Goal: Book appointment/travel/reservation

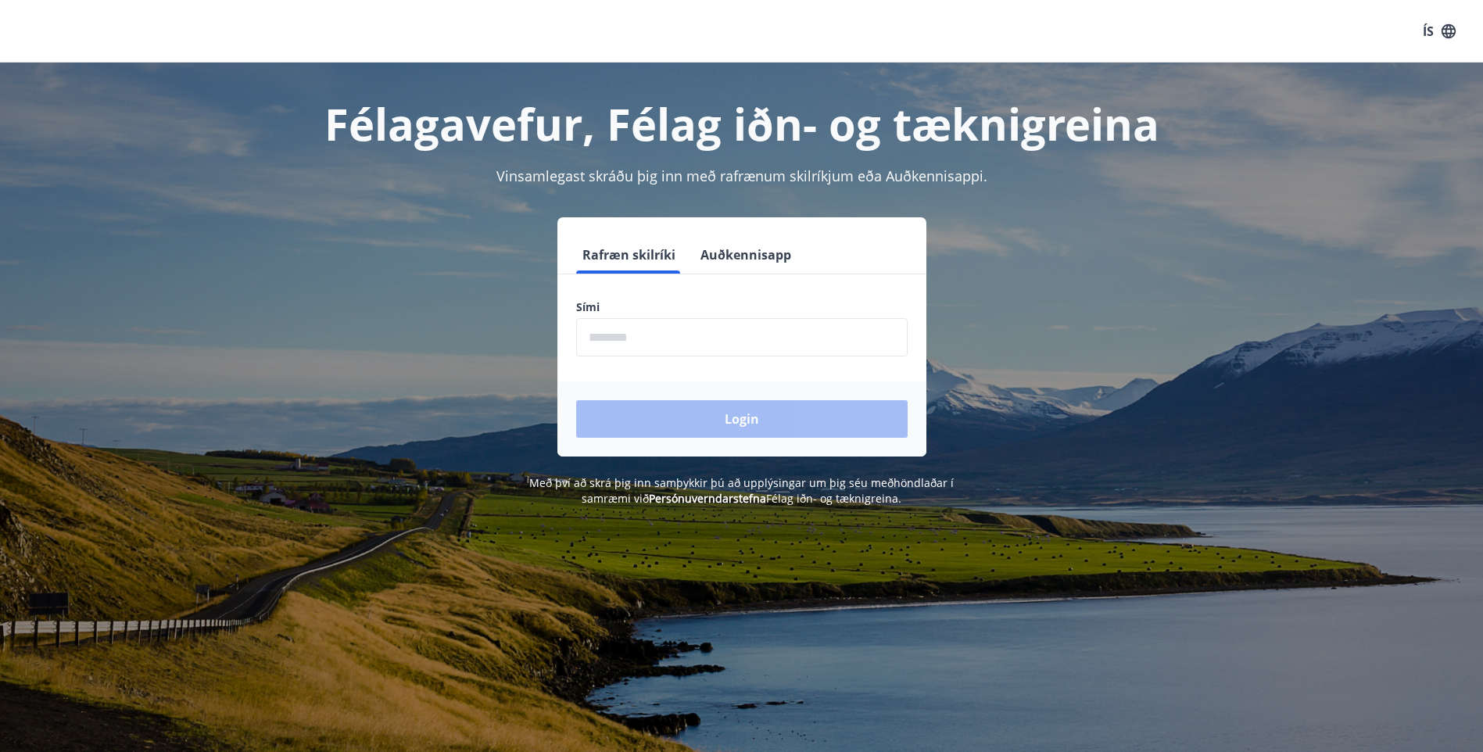
click at [668, 343] on input "phone" at bounding box center [742, 337] width 332 height 38
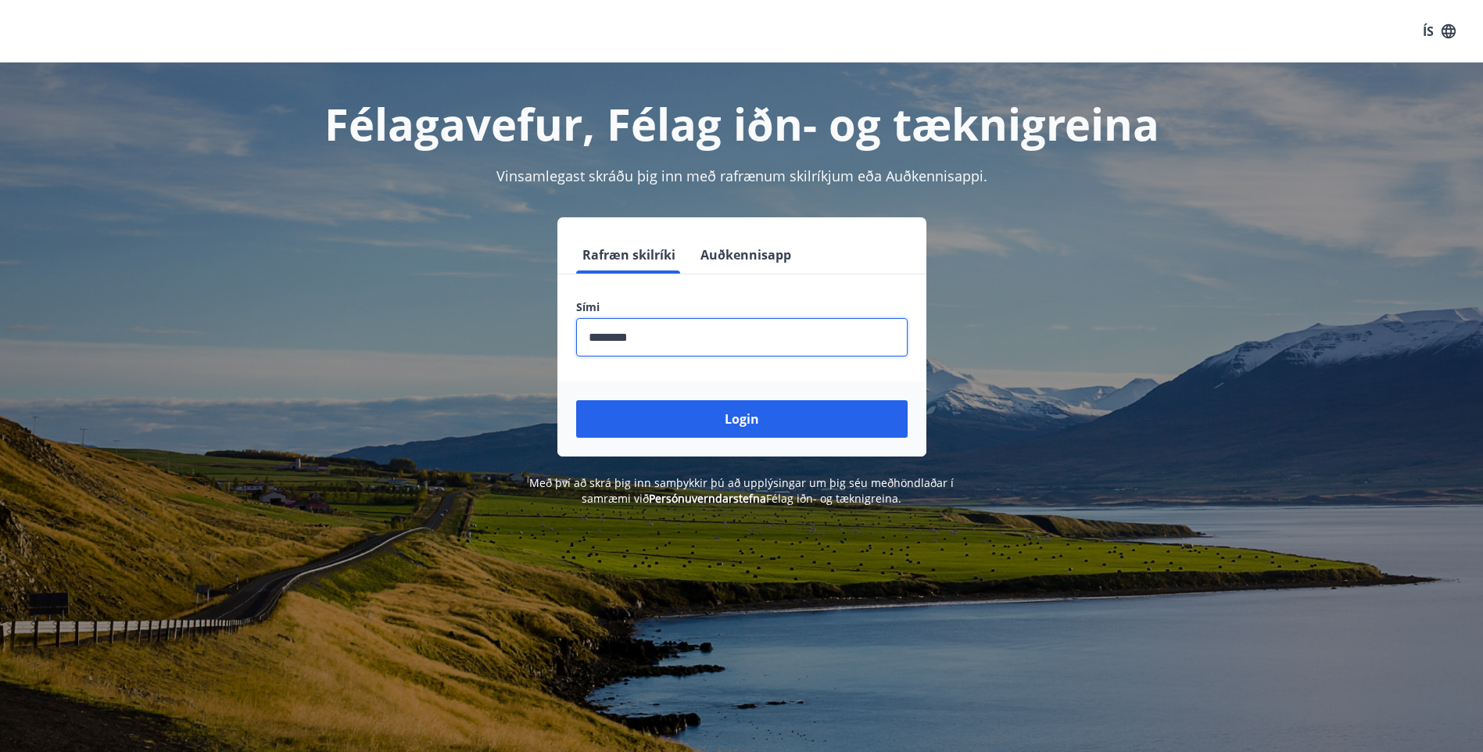
type input "********"
click at [576, 400] on button "Login" at bounding box center [742, 419] width 332 height 38
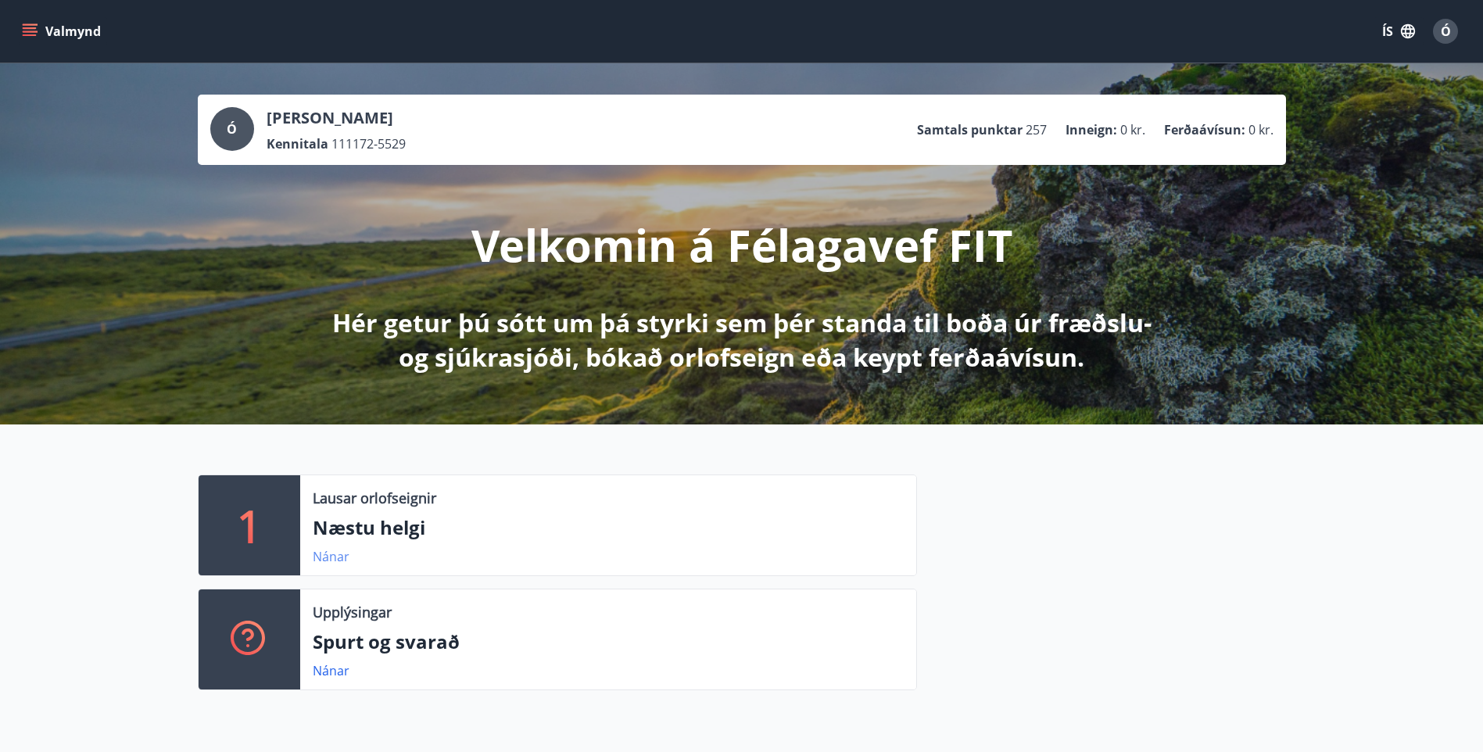
click at [325, 556] on link "Nánar" at bounding box center [331, 556] width 37 height 17
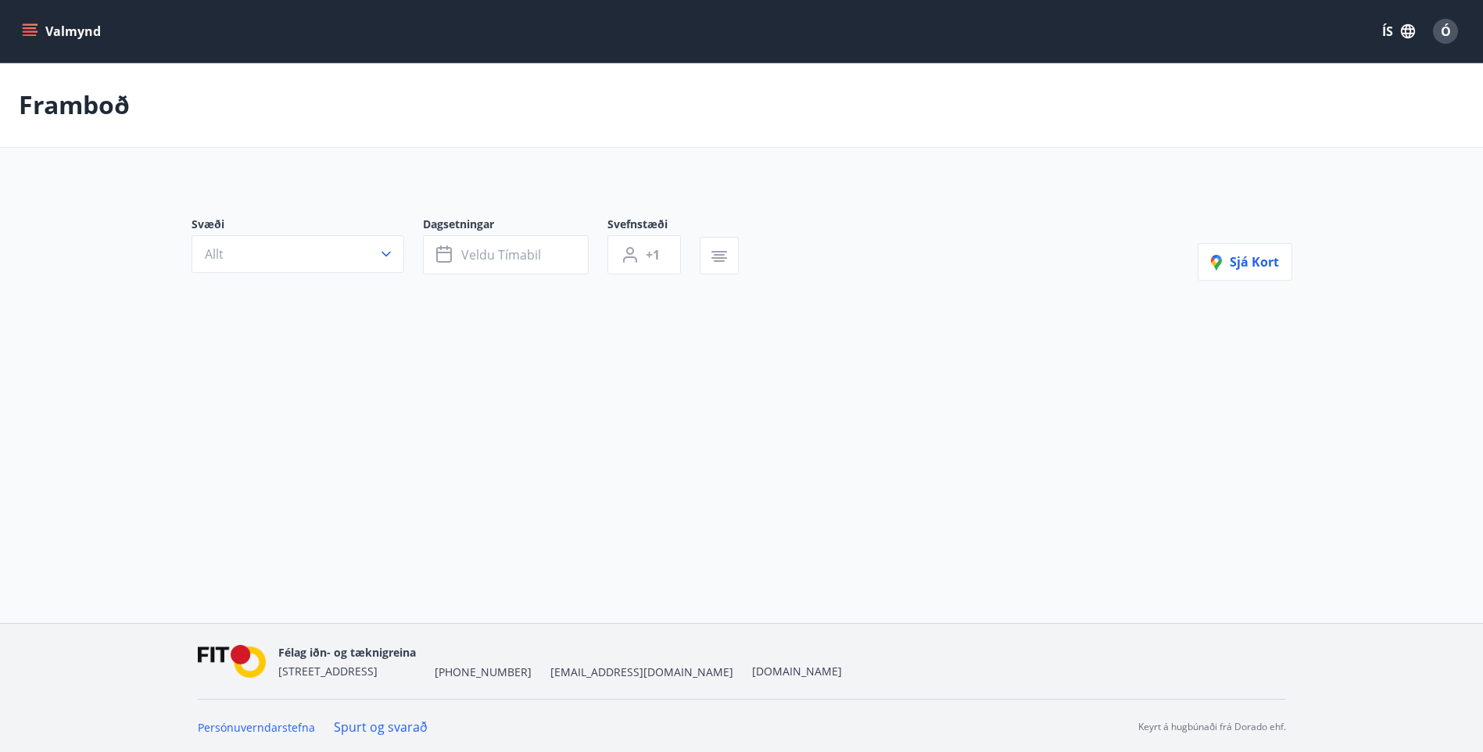
type input "*"
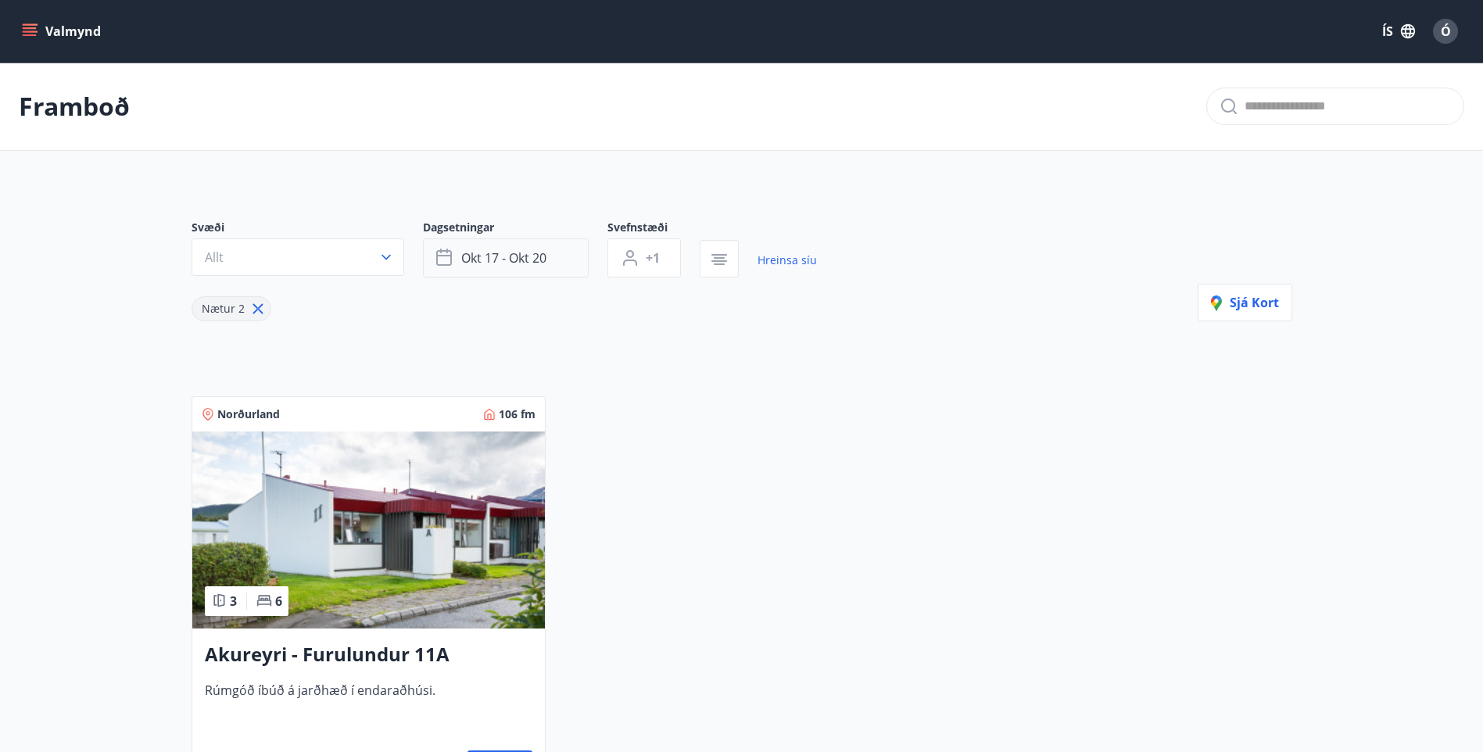
click at [466, 253] on span "okt 17 - okt 20" at bounding box center [503, 257] width 85 height 17
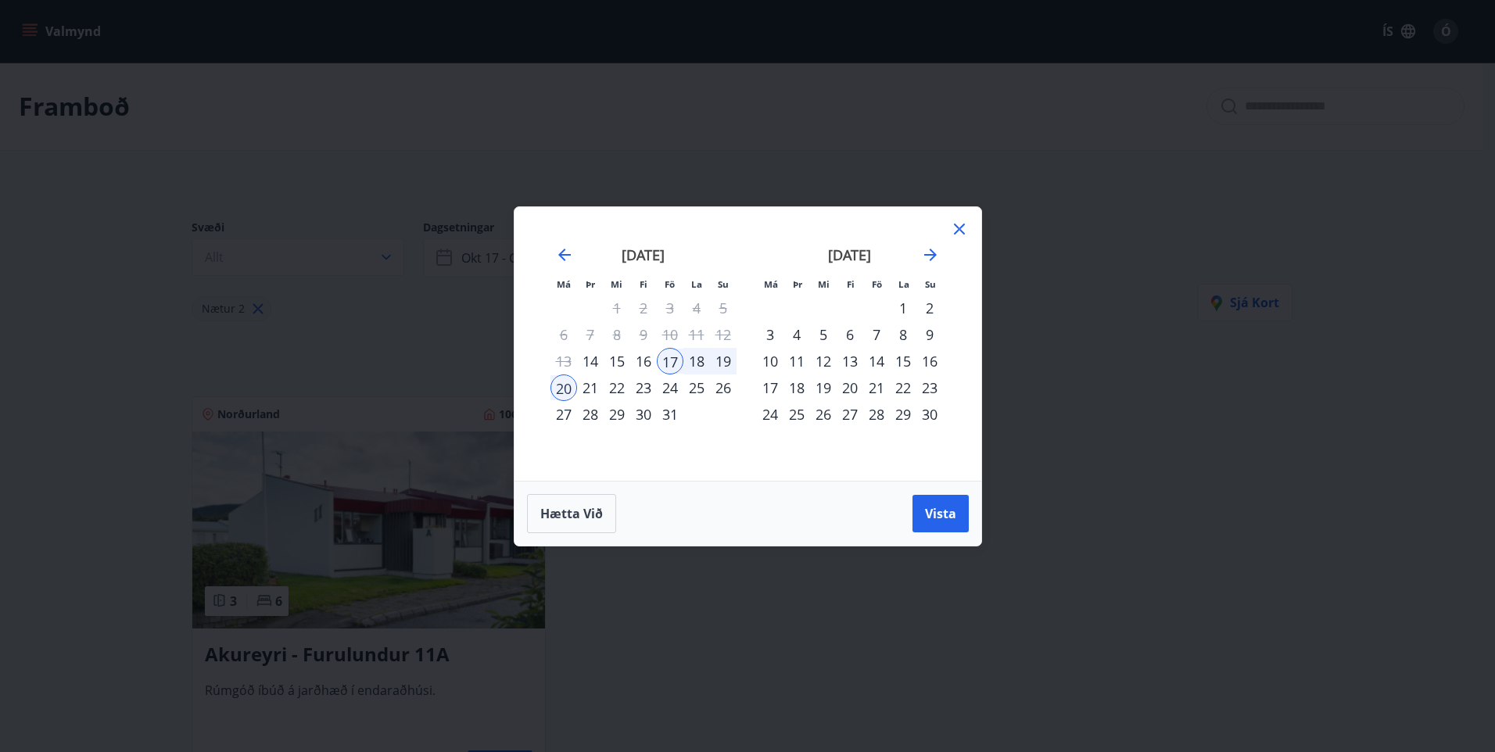
click at [694, 358] on div "18" at bounding box center [696, 361] width 27 height 27
click at [938, 520] on span "Vista" at bounding box center [940, 513] width 31 height 17
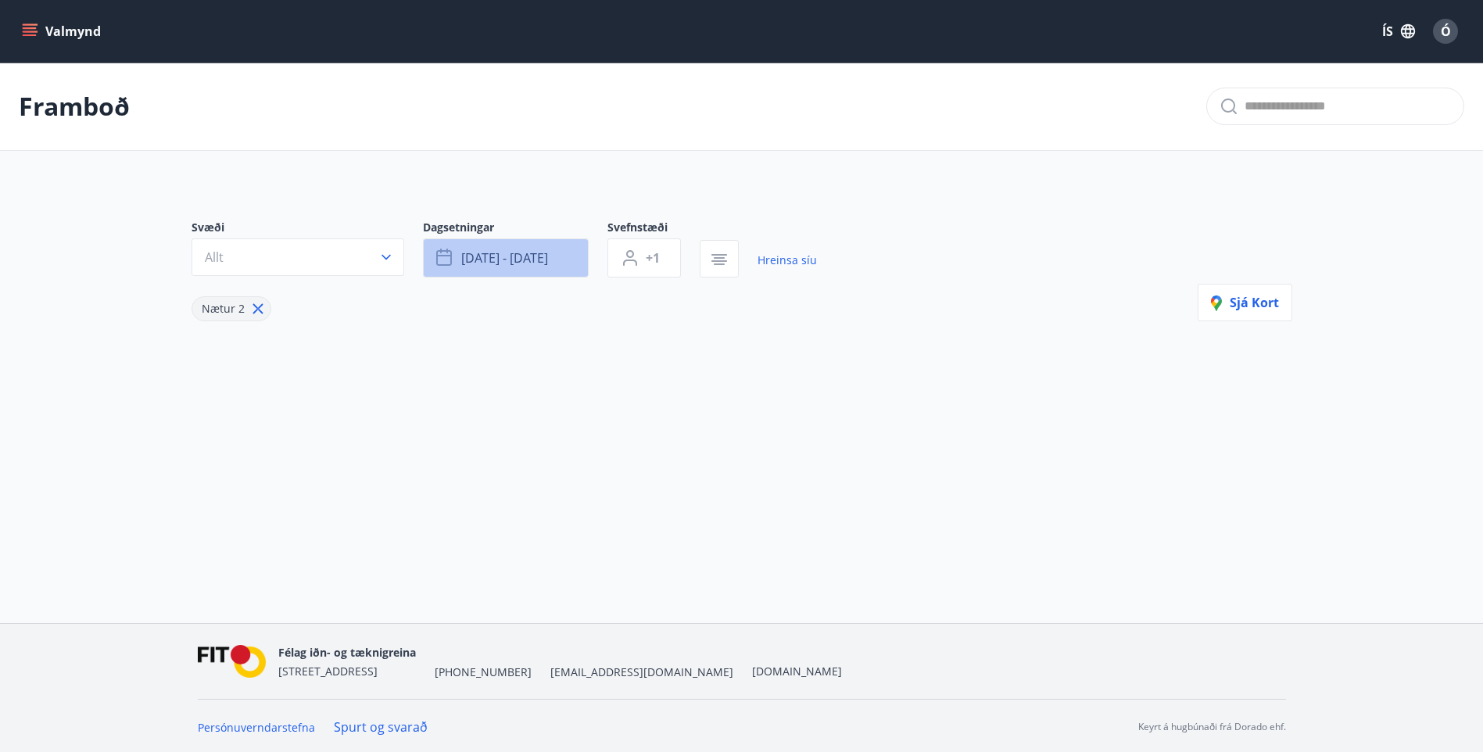
click at [463, 264] on span "okt 18 - okt 20" at bounding box center [504, 257] width 87 height 17
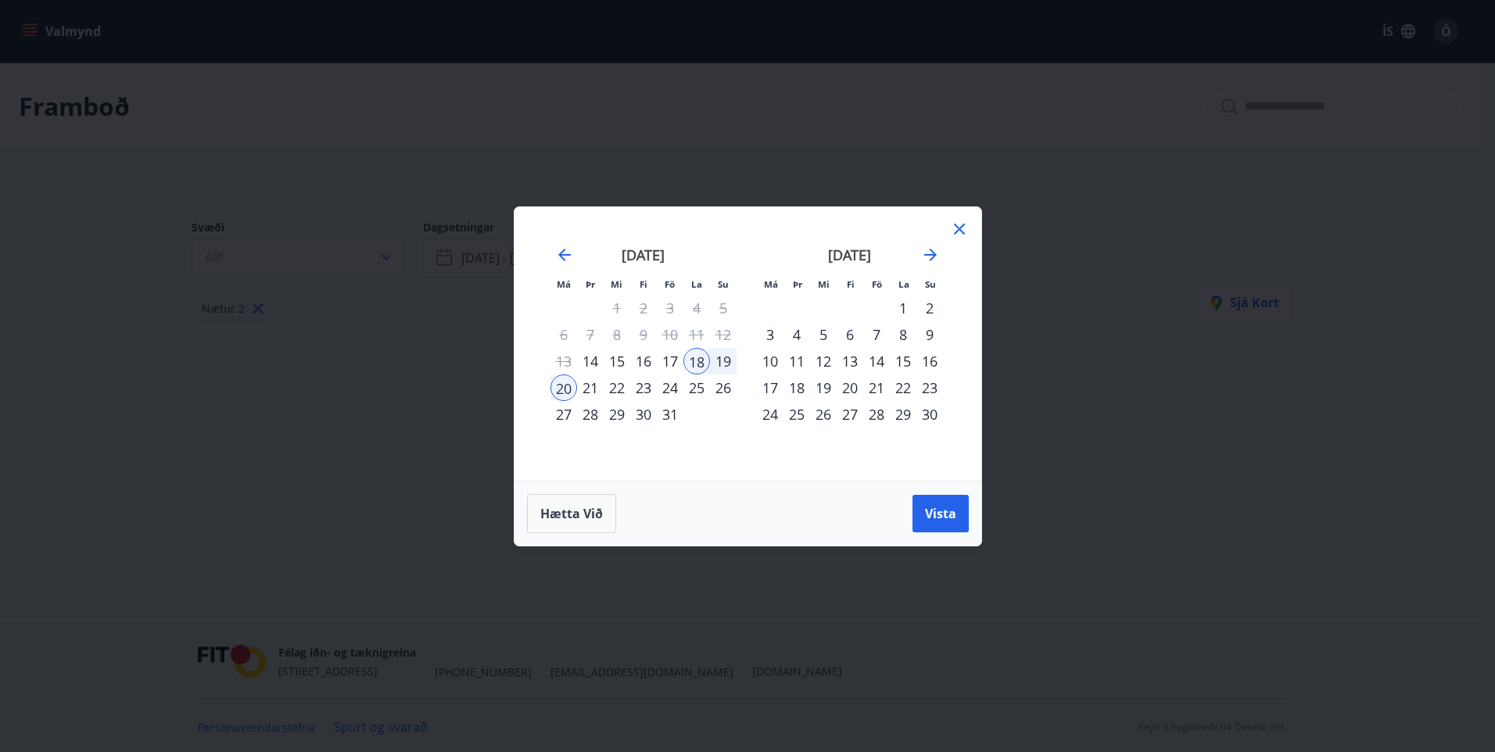
click at [672, 361] on div "17" at bounding box center [670, 361] width 27 height 27
click at [565, 389] on div "20" at bounding box center [563, 388] width 27 height 27
click at [939, 516] on span "Vista" at bounding box center [940, 513] width 31 height 17
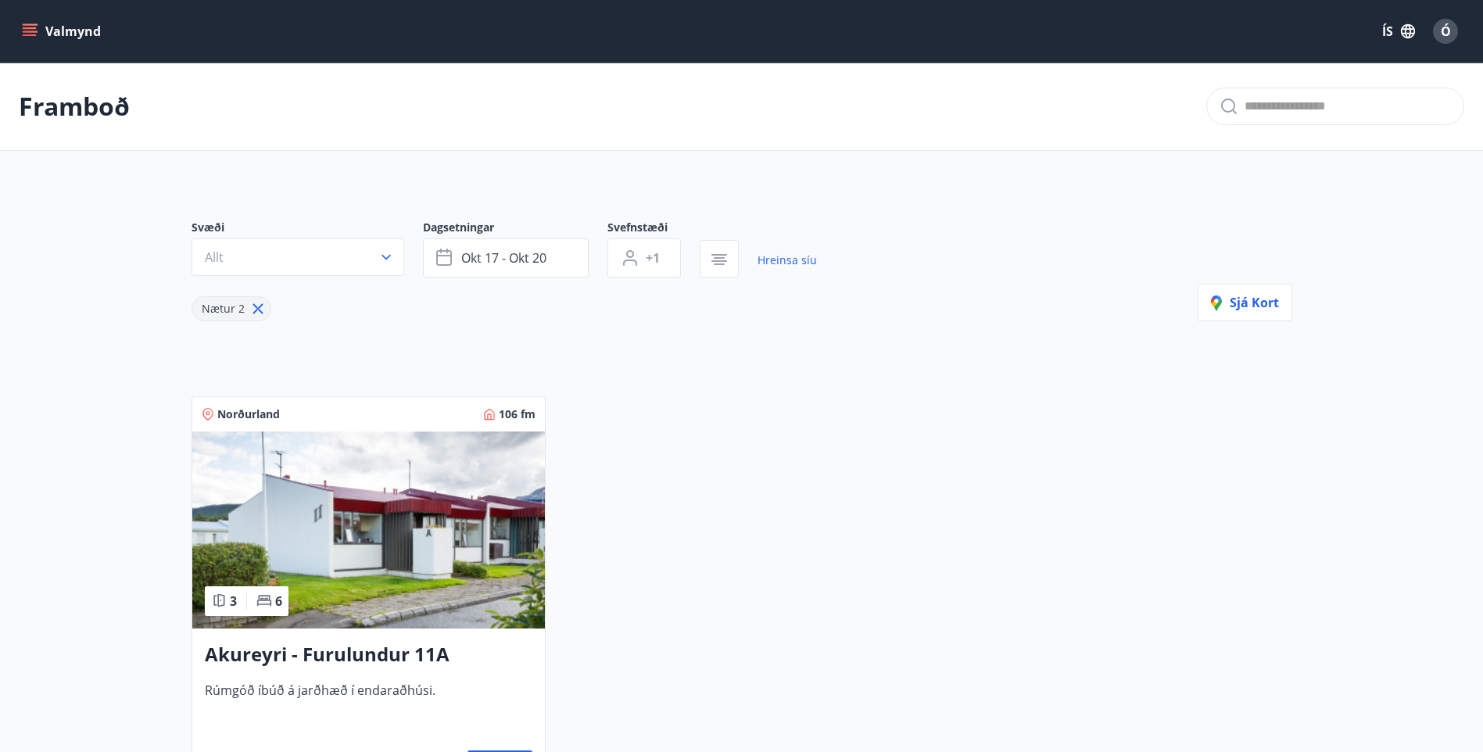
click at [432, 514] on img at bounding box center [368, 530] width 353 height 197
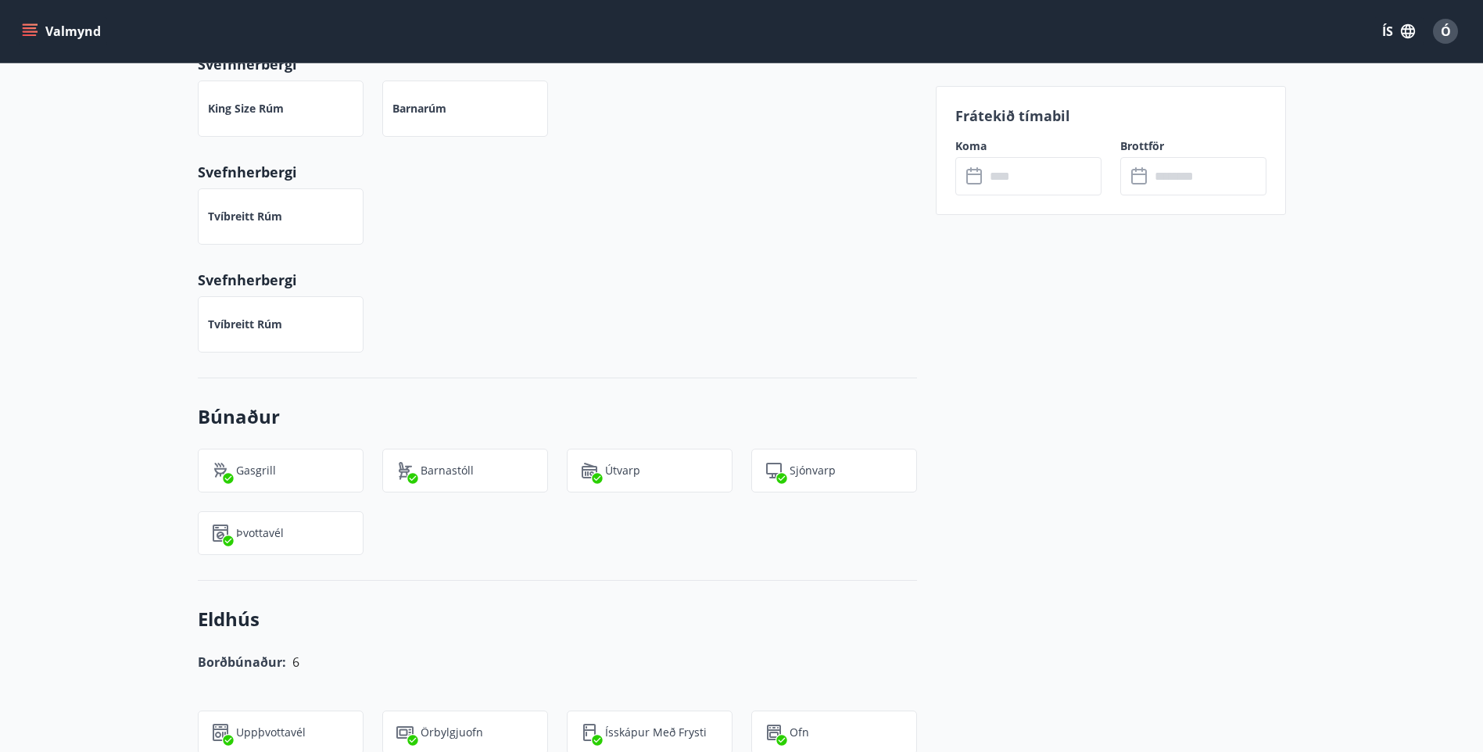
scroll to position [729, 0]
click at [991, 188] on input "text" at bounding box center [1043, 176] width 117 height 38
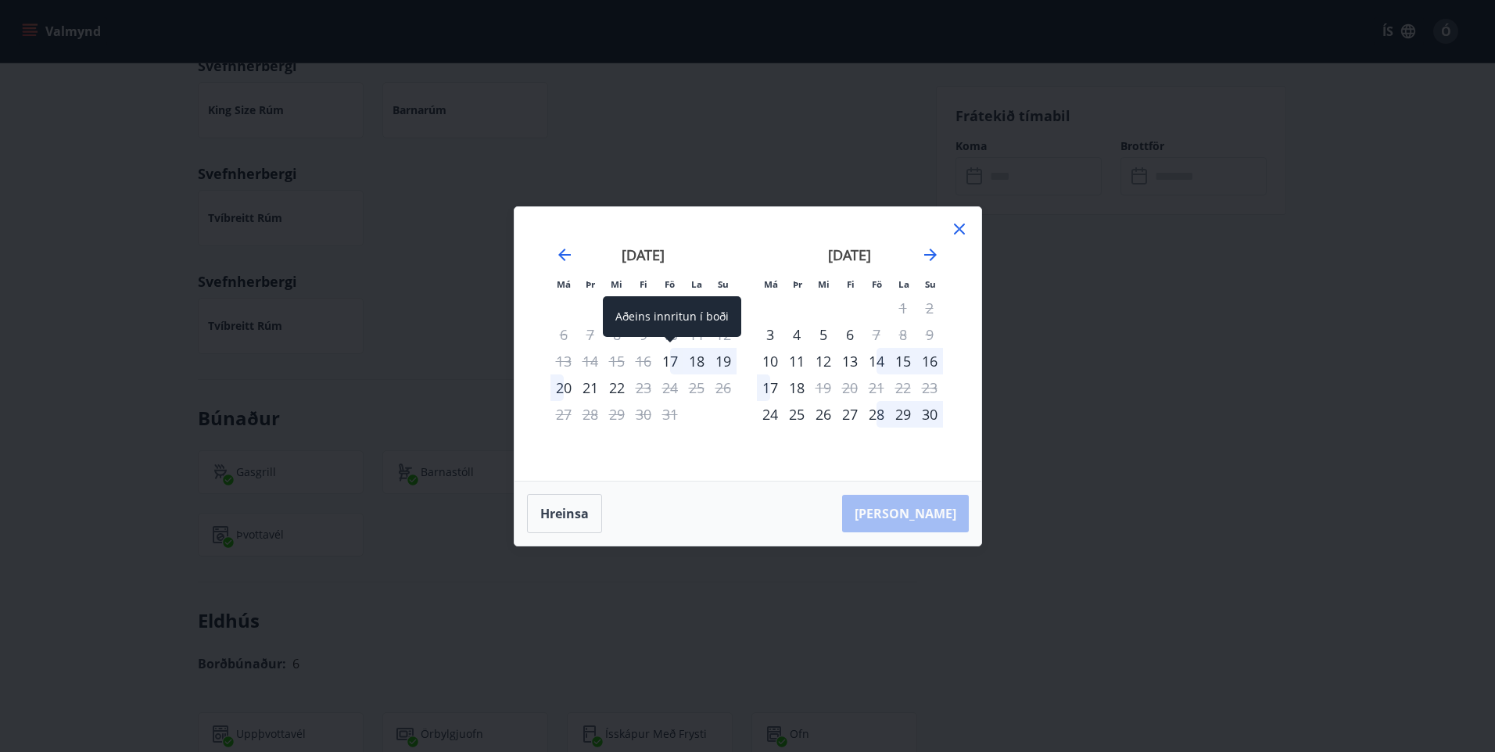
click at [672, 364] on div "17" at bounding box center [670, 361] width 27 height 27
click at [953, 233] on icon at bounding box center [959, 229] width 19 height 19
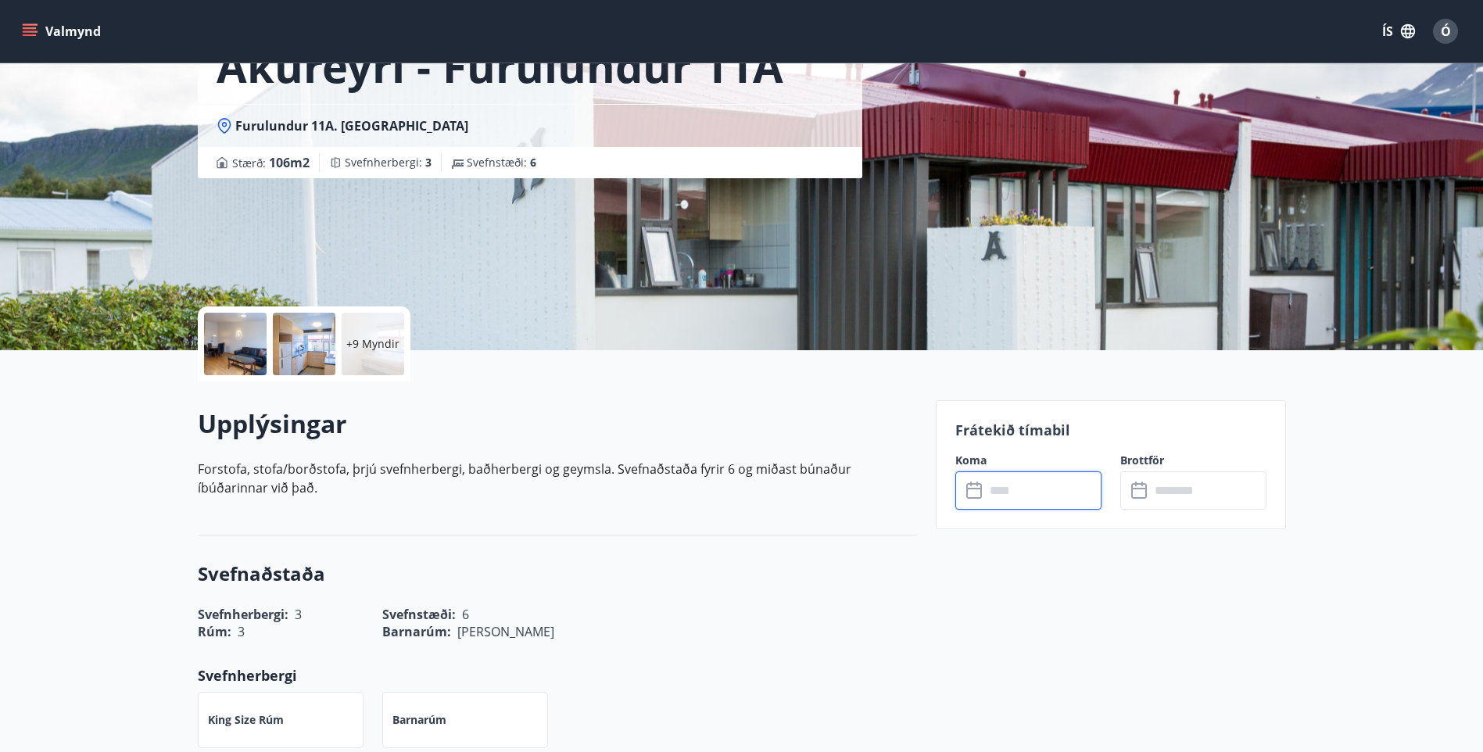
scroll to position [156, 0]
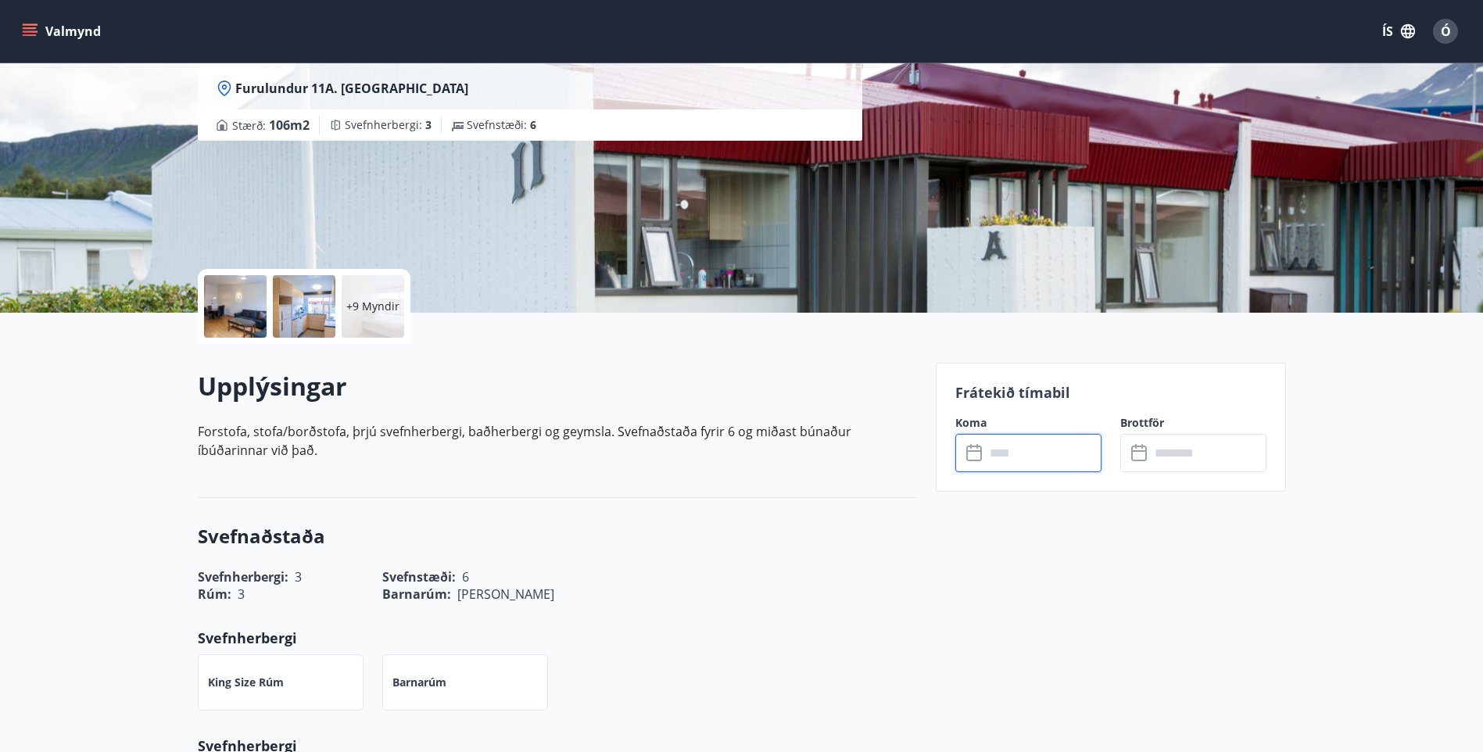
click at [34, 44] on button "Valmynd" at bounding box center [63, 31] width 88 height 28
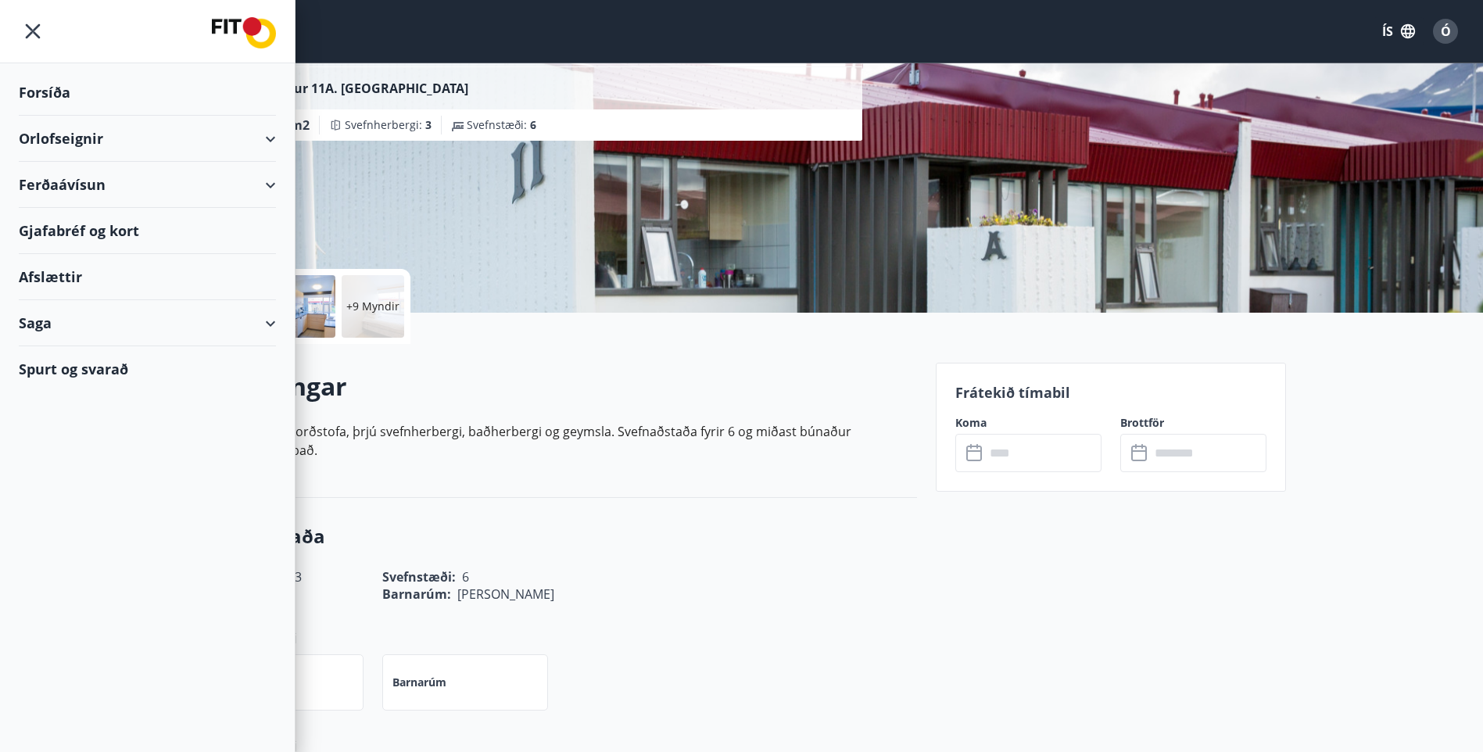
click at [266, 138] on div "Orlofseignir" at bounding box center [147, 139] width 257 height 46
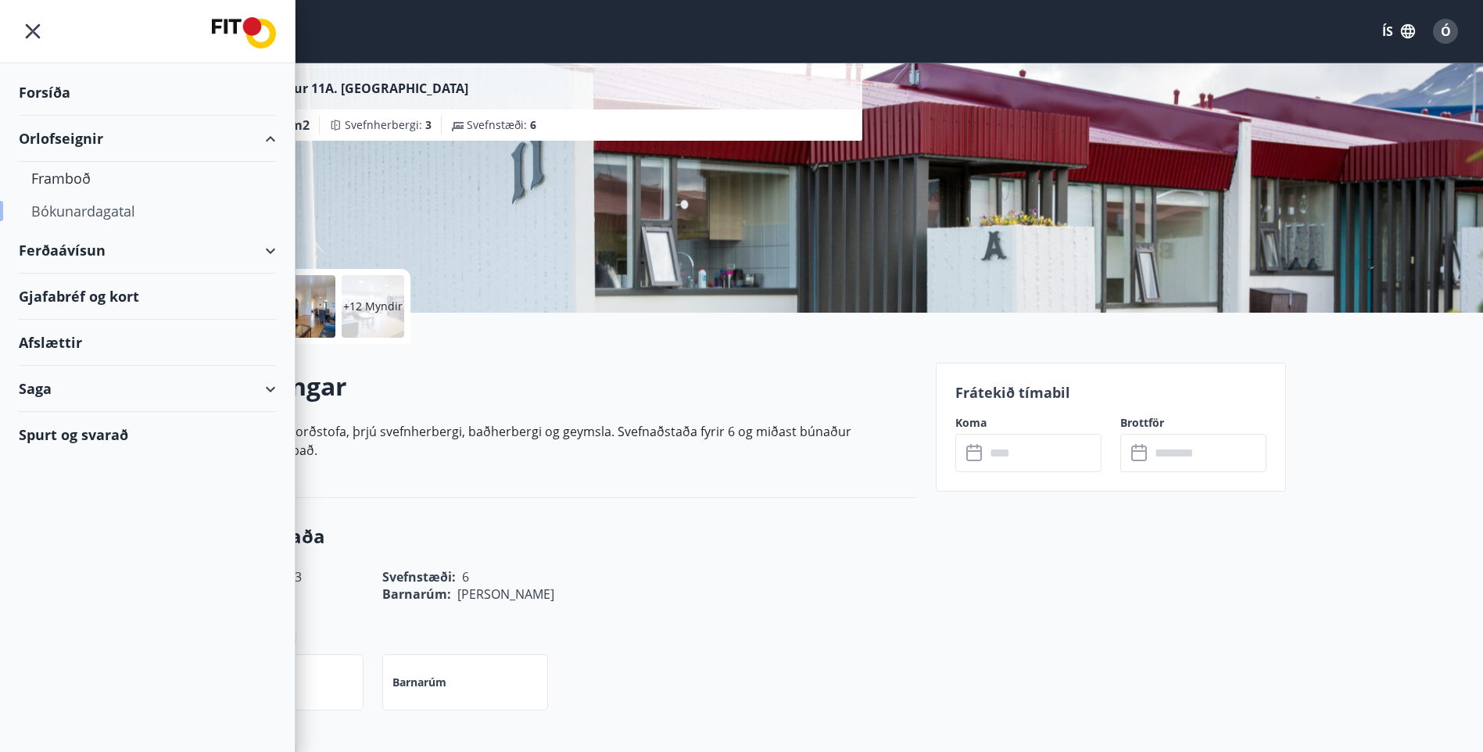
click at [119, 206] on div "Bókunardagatal" at bounding box center [147, 211] width 232 height 33
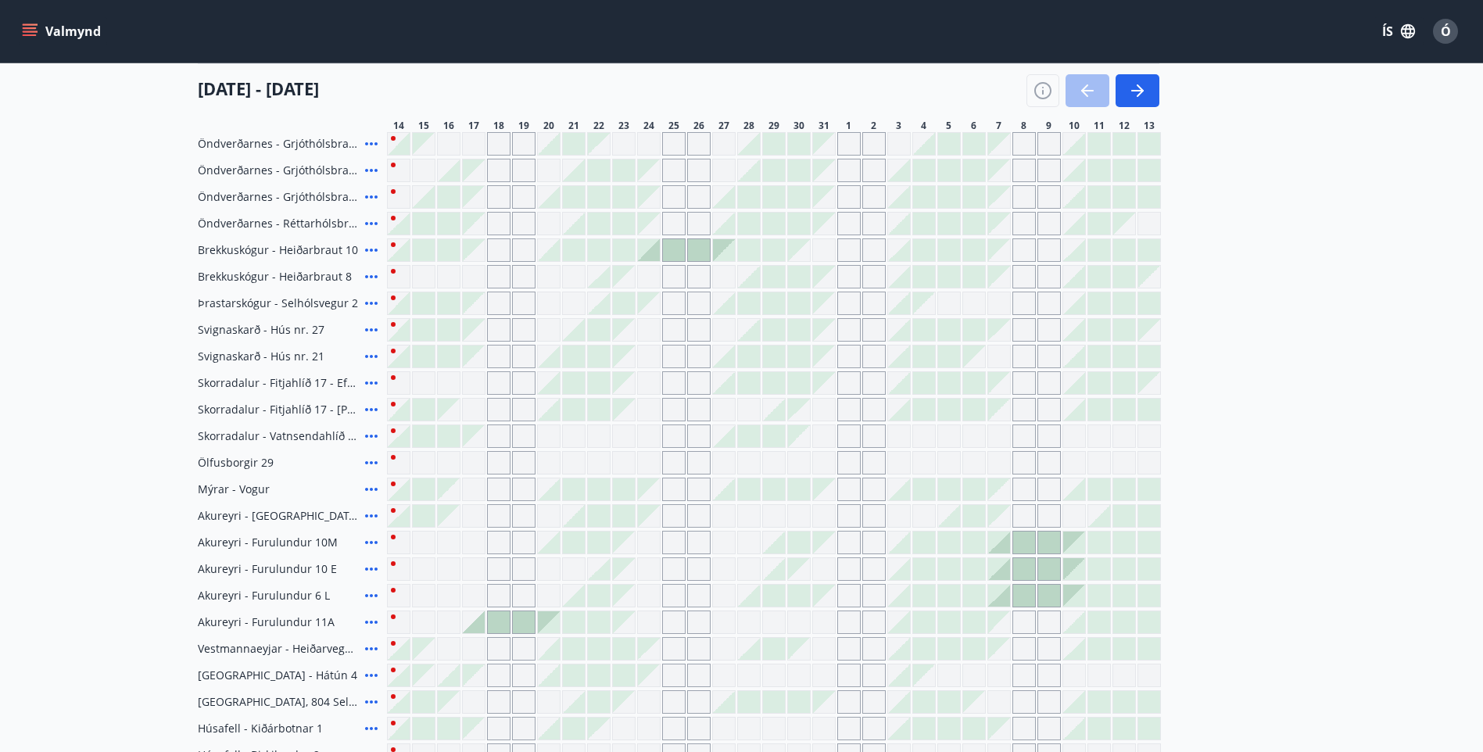
scroll to position [656, 0]
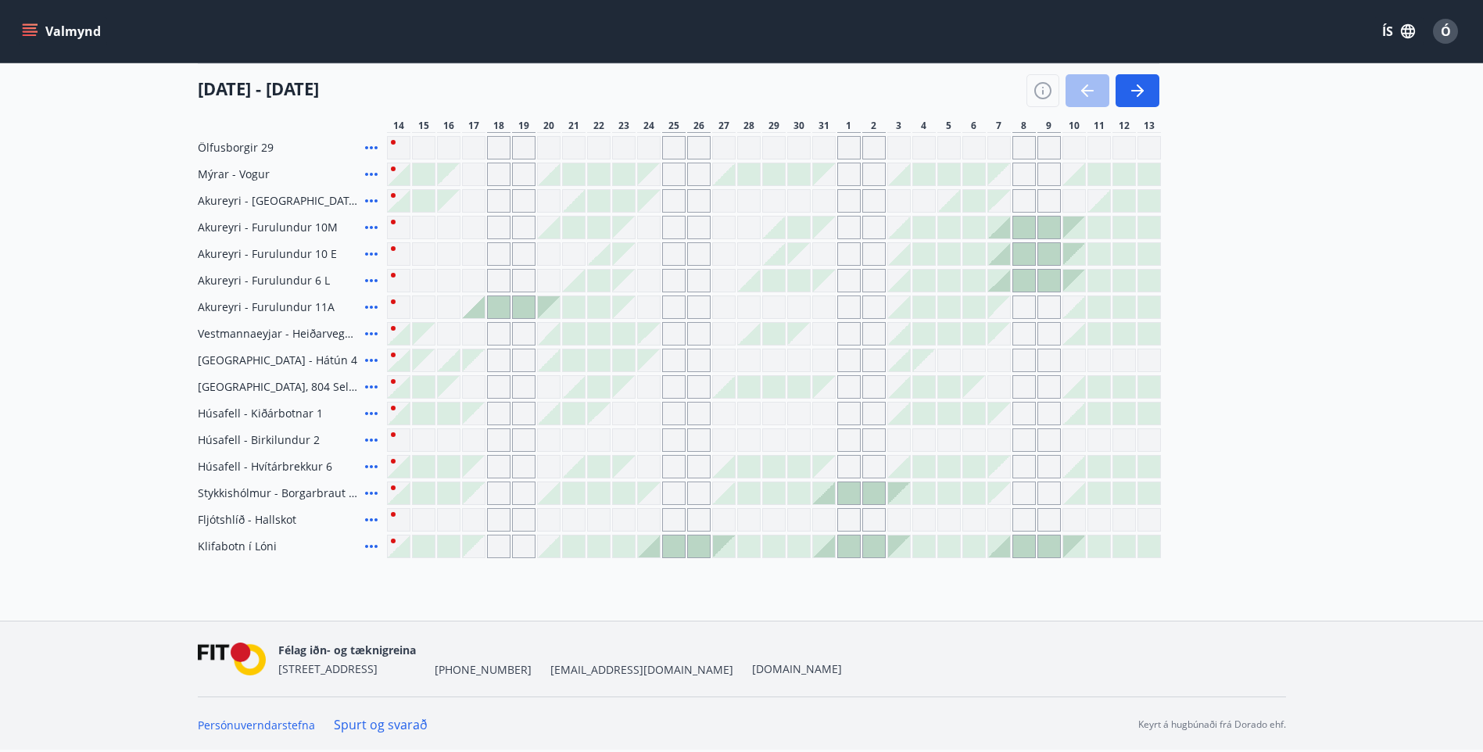
click at [480, 308] on div at bounding box center [474, 307] width 22 height 22
click at [493, 307] on div at bounding box center [499, 307] width 22 height 22
click at [525, 302] on div at bounding box center [524, 307] width 22 height 22
click at [538, 299] on div at bounding box center [549, 307] width 22 height 22
click at [521, 302] on div at bounding box center [524, 307] width 22 height 22
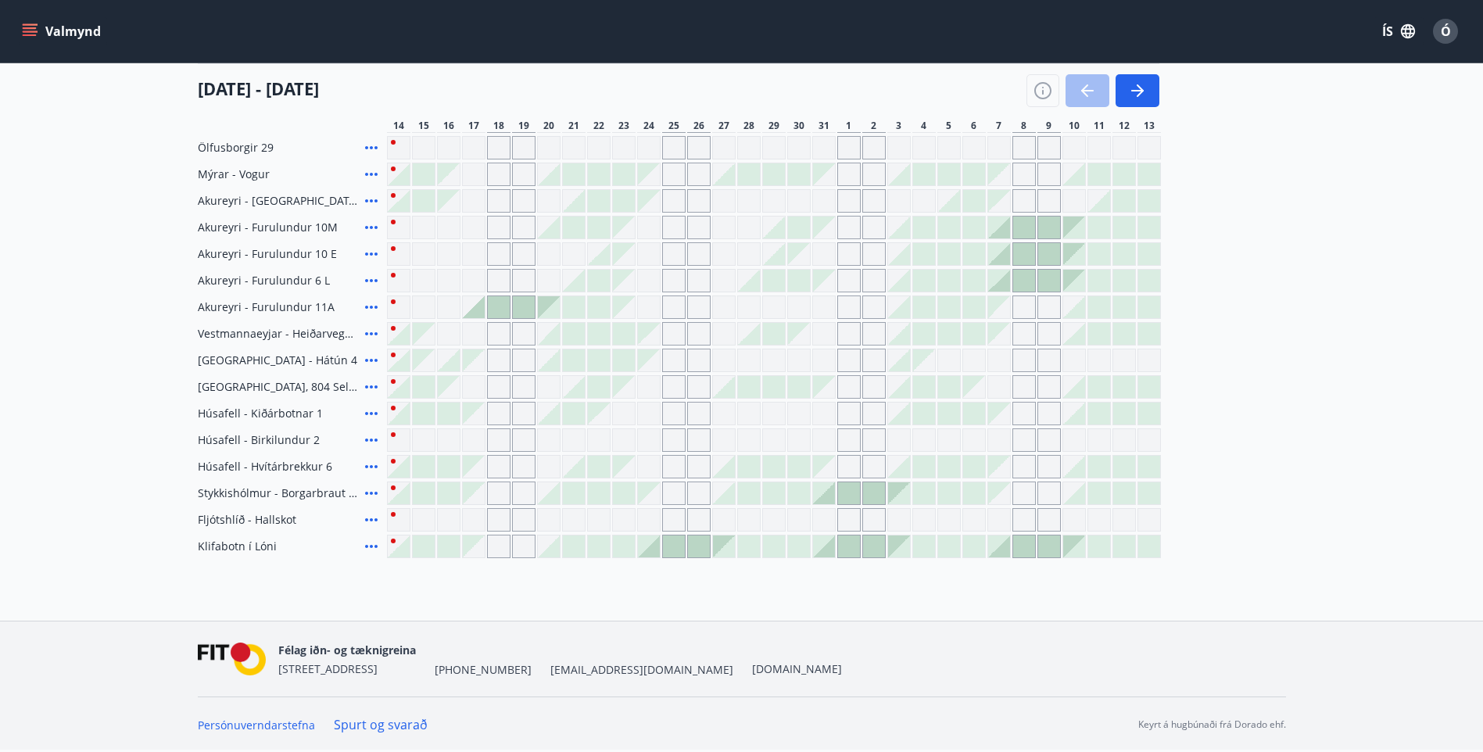
click at [501, 303] on div at bounding box center [499, 307] width 22 height 22
click at [476, 306] on div at bounding box center [474, 307] width 22 height 22
click at [515, 221] on div "Gráir dagar eru ekki bókanlegir" at bounding box center [523, 227] width 23 height 23
click at [388, 221] on div "Suðurnes Erlendis Höfuðborgarsvæðið Vestfirðir Vesturland Norðurland Austurland…" at bounding box center [741, 376] width 1483 height 752
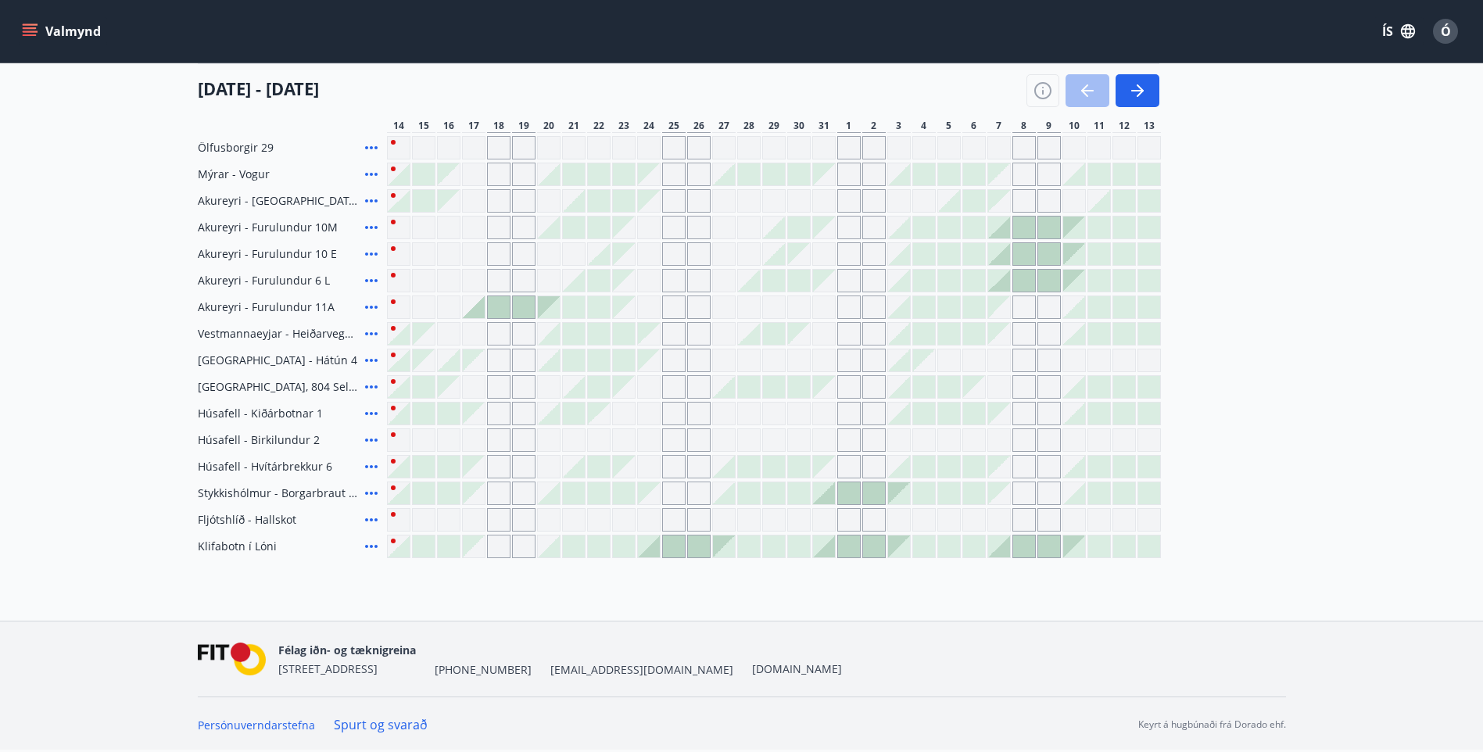
click at [395, 215] on div "Suðurnes Erlendis Höfuðborgarsvæðið Vestfirðir Vesturland Norðurland Austurland…" at bounding box center [741, 376] width 1483 height 752
click at [385, 217] on div "Suðurnes Erlendis Höfuðborgarsvæðið Vestfirðir Vesturland Norðurland Austurland…" at bounding box center [741, 376] width 1483 height 752
click at [396, 226] on div "Suðurnes Erlendis Höfuðborgarsvæðið Vestfirðir Vesturland Norðurland Austurland…" at bounding box center [741, 376] width 1483 height 752
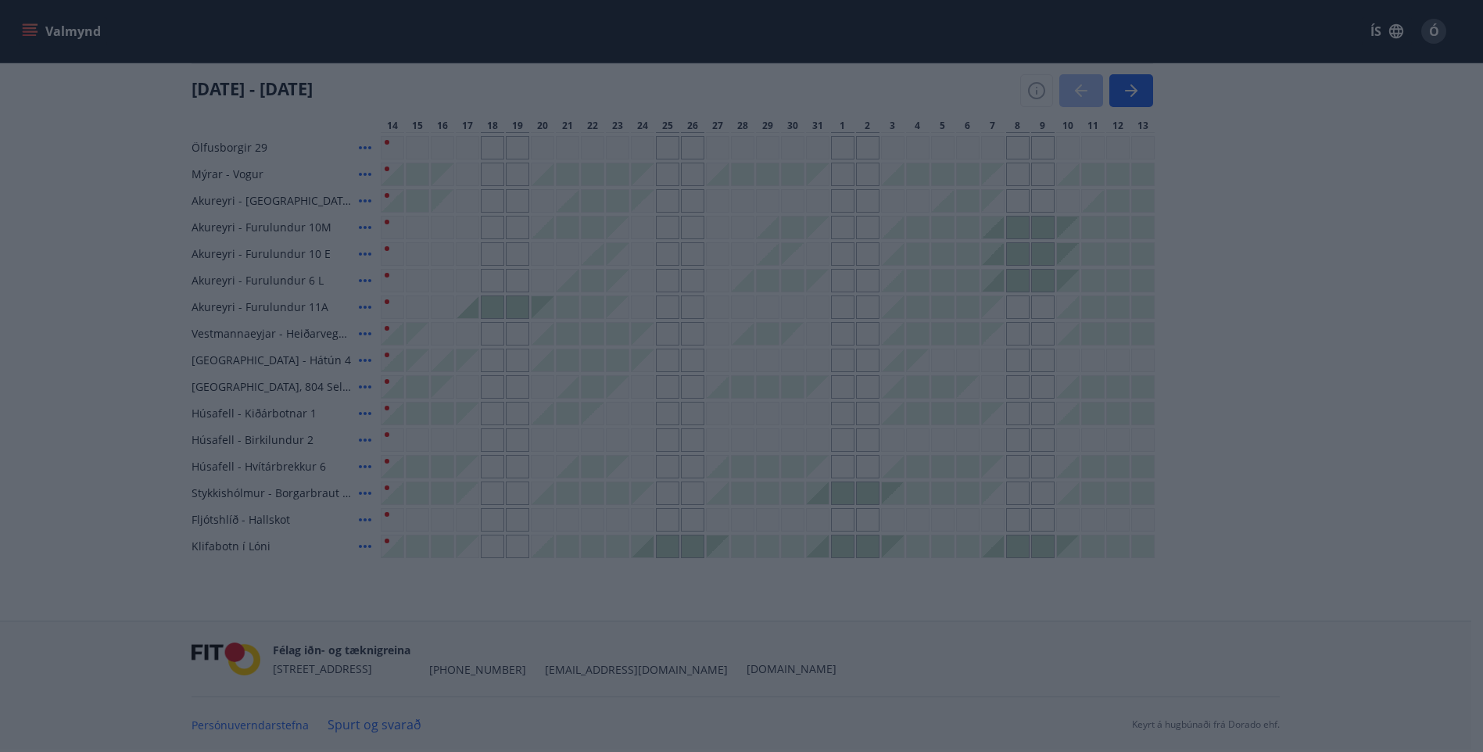
click at [1141, 296] on div "Suðurnes Erlendis Höfuðborgarsvæðið Vestfirðir Vesturland Norðurland Austurland…" at bounding box center [741, 376] width 1483 height 752
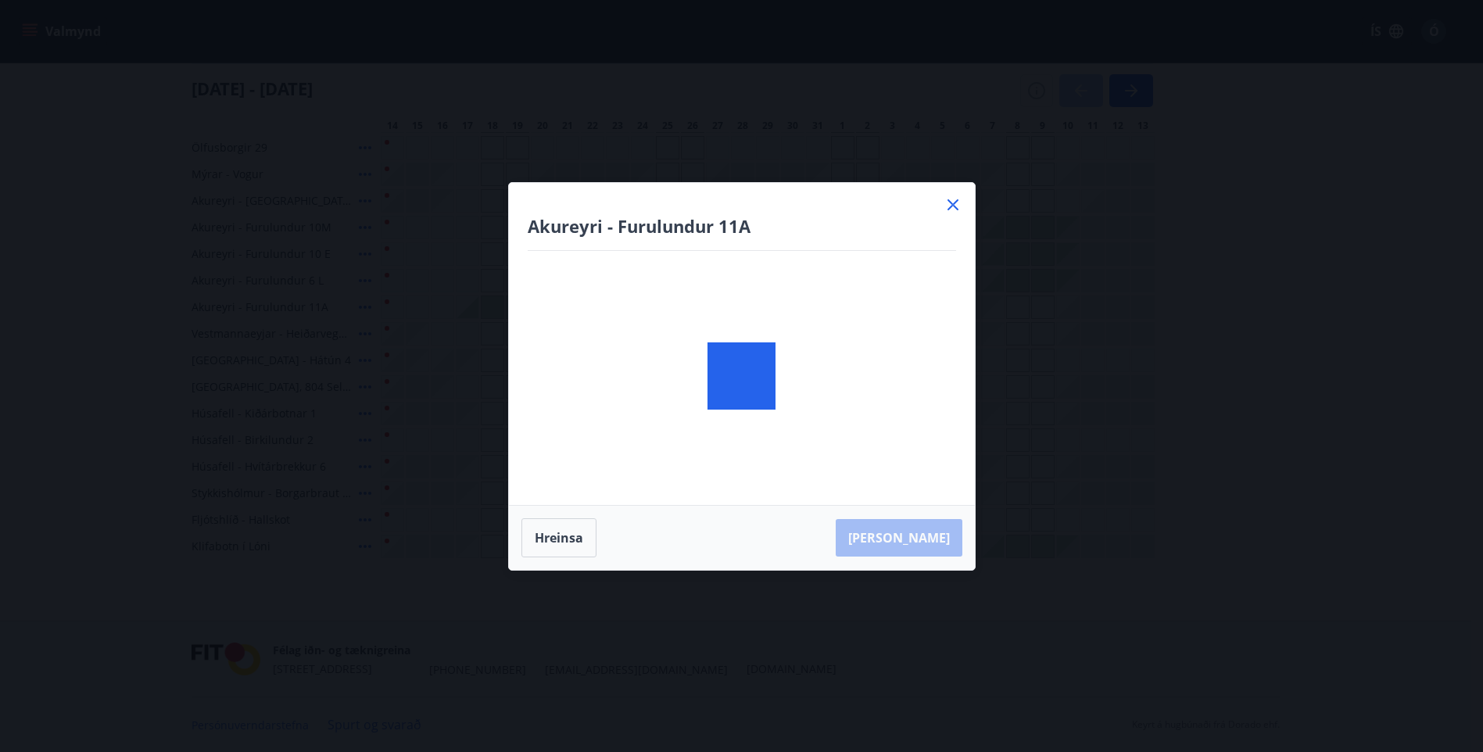
scroll to position [0, 0]
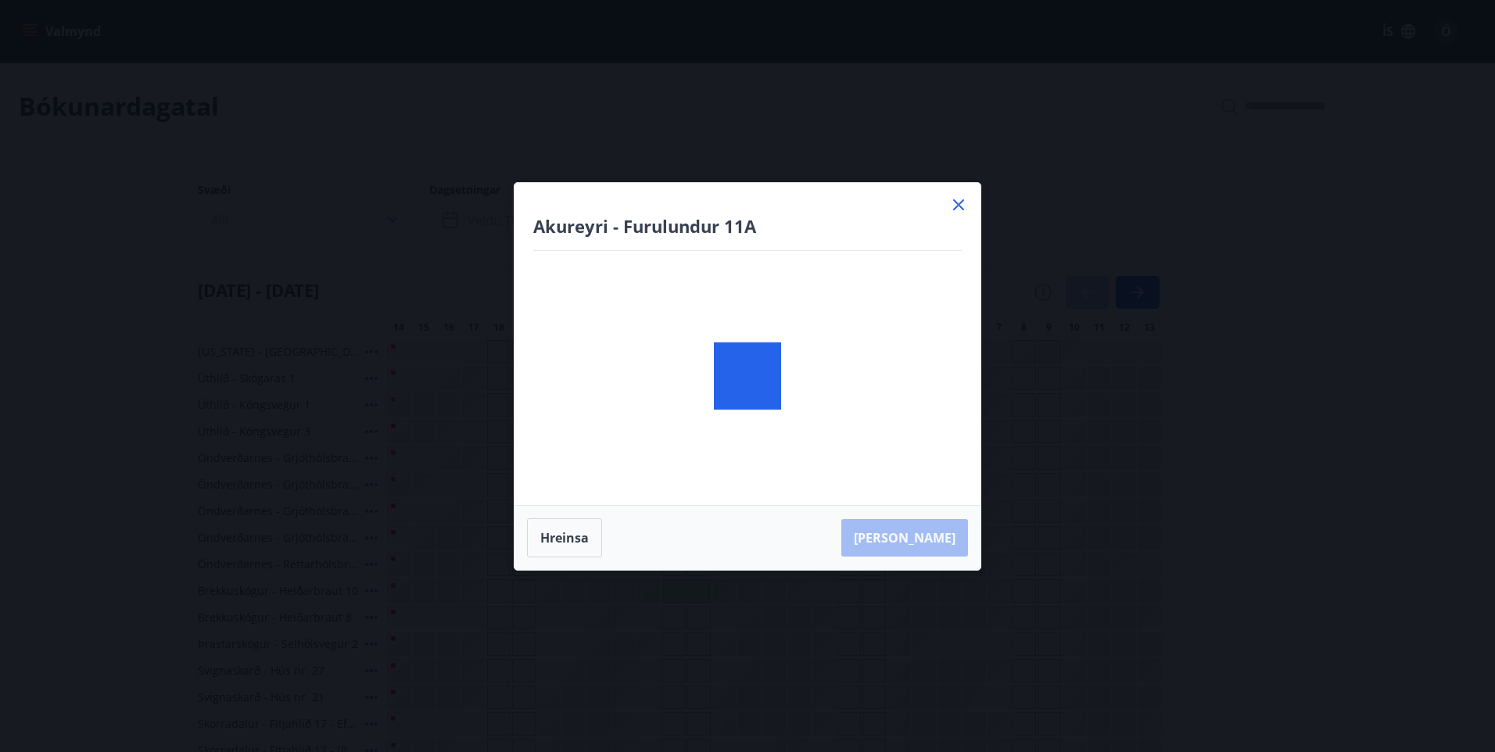
click at [1258, 106] on div "Akureyri - Furulundur 11A Hreinsa Taka Frá" at bounding box center [747, 376] width 1495 height 752
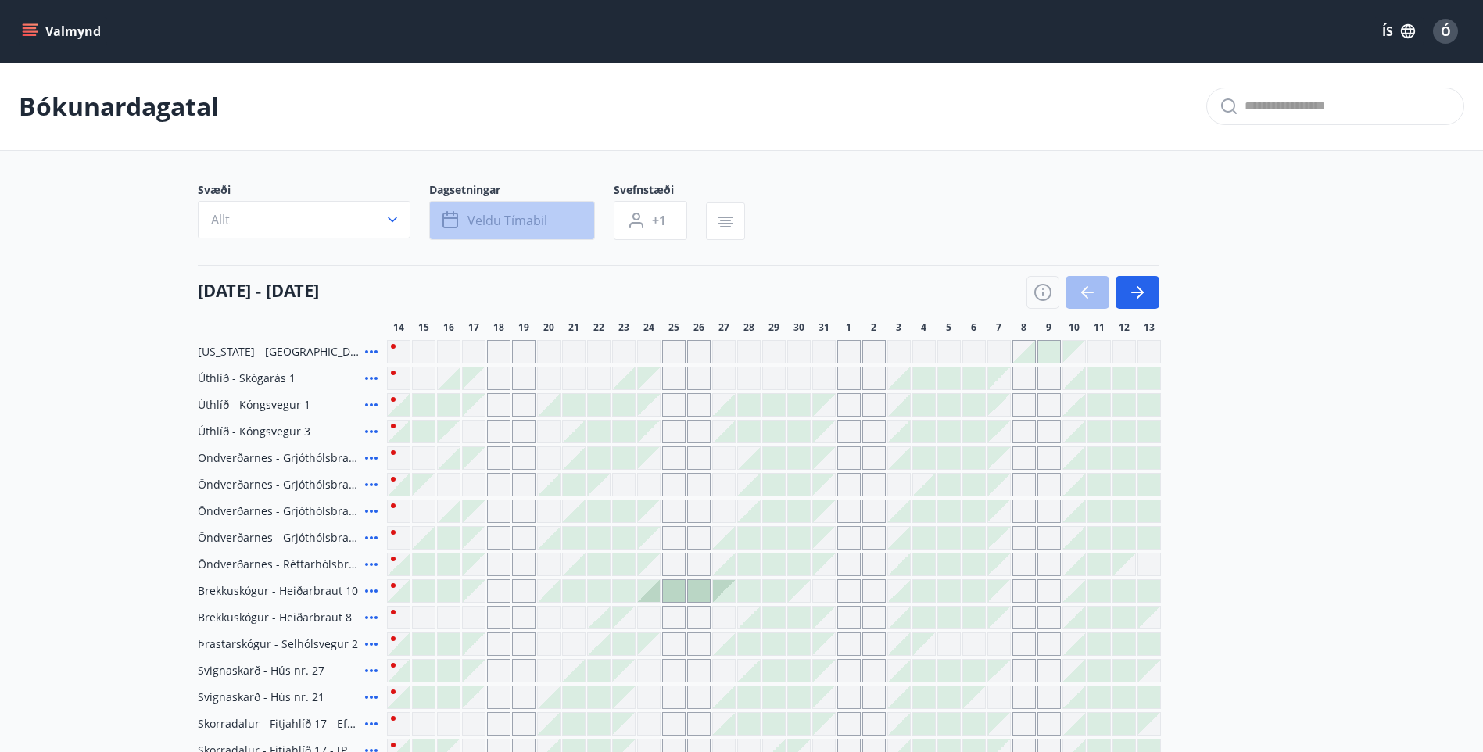
click at [505, 220] on span "Veldu tímabil" at bounding box center [508, 220] width 80 height 17
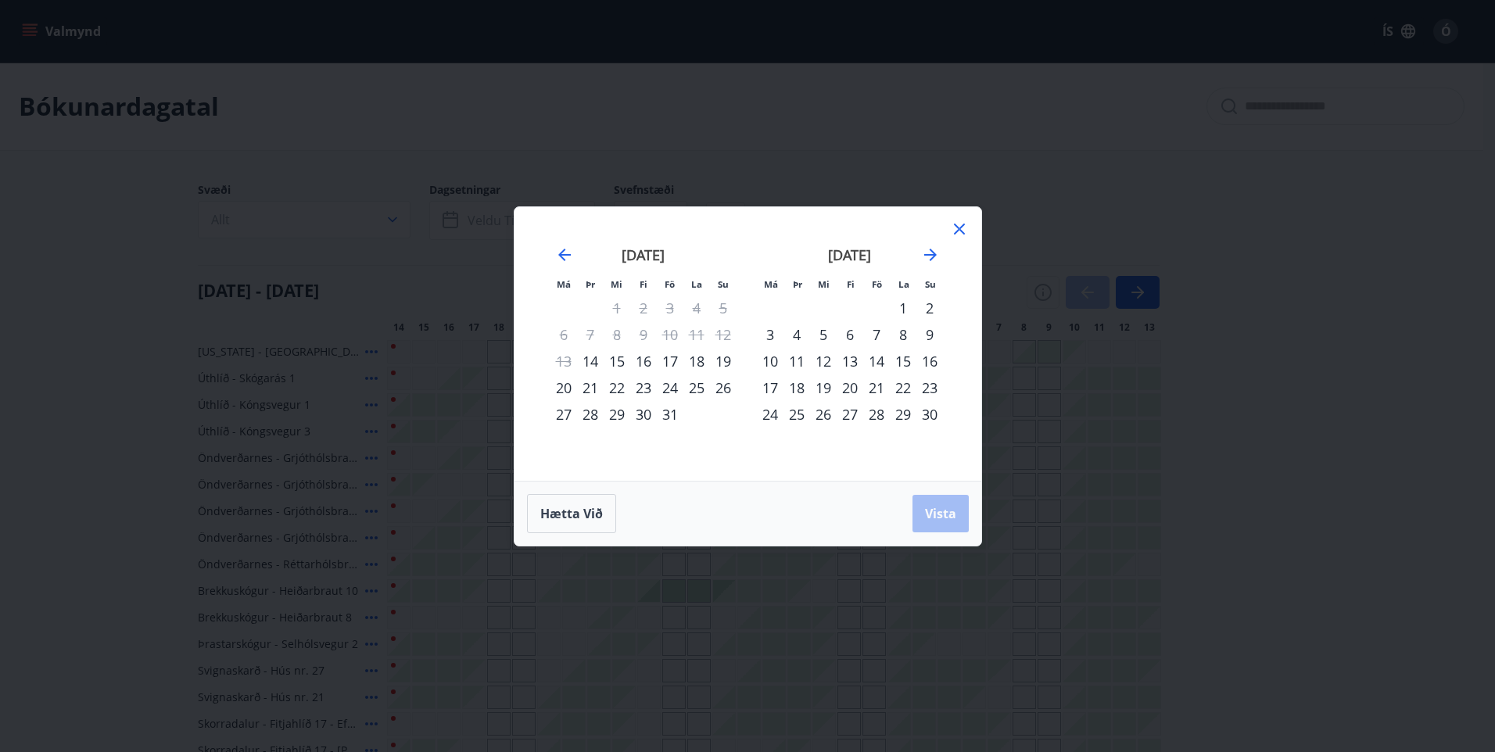
click at [668, 360] on div "17" at bounding box center [670, 361] width 27 height 27
click at [562, 388] on div "20" at bounding box center [563, 388] width 27 height 27
click at [948, 512] on span "Vista" at bounding box center [940, 513] width 31 height 17
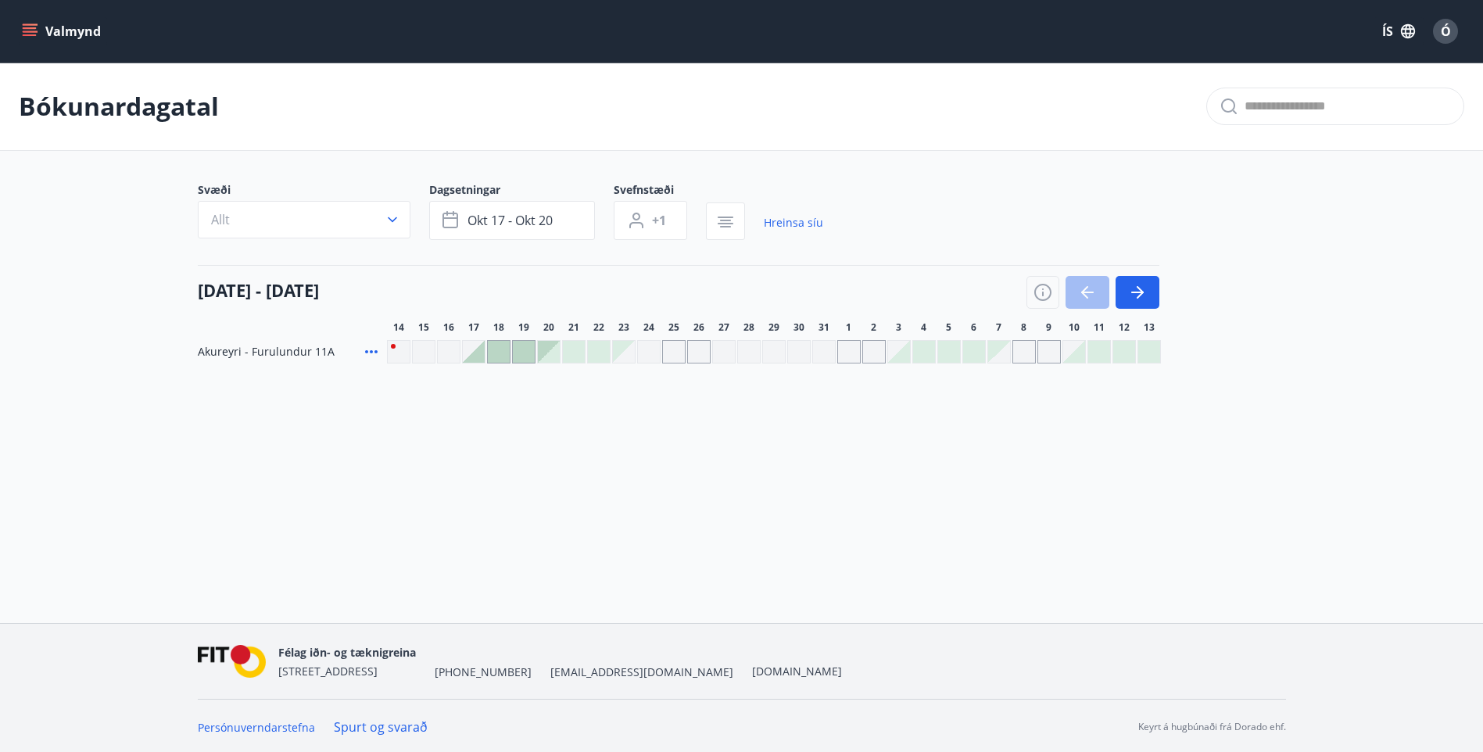
click at [500, 347] on div at bounding box center [499, 352] width 22 height 22
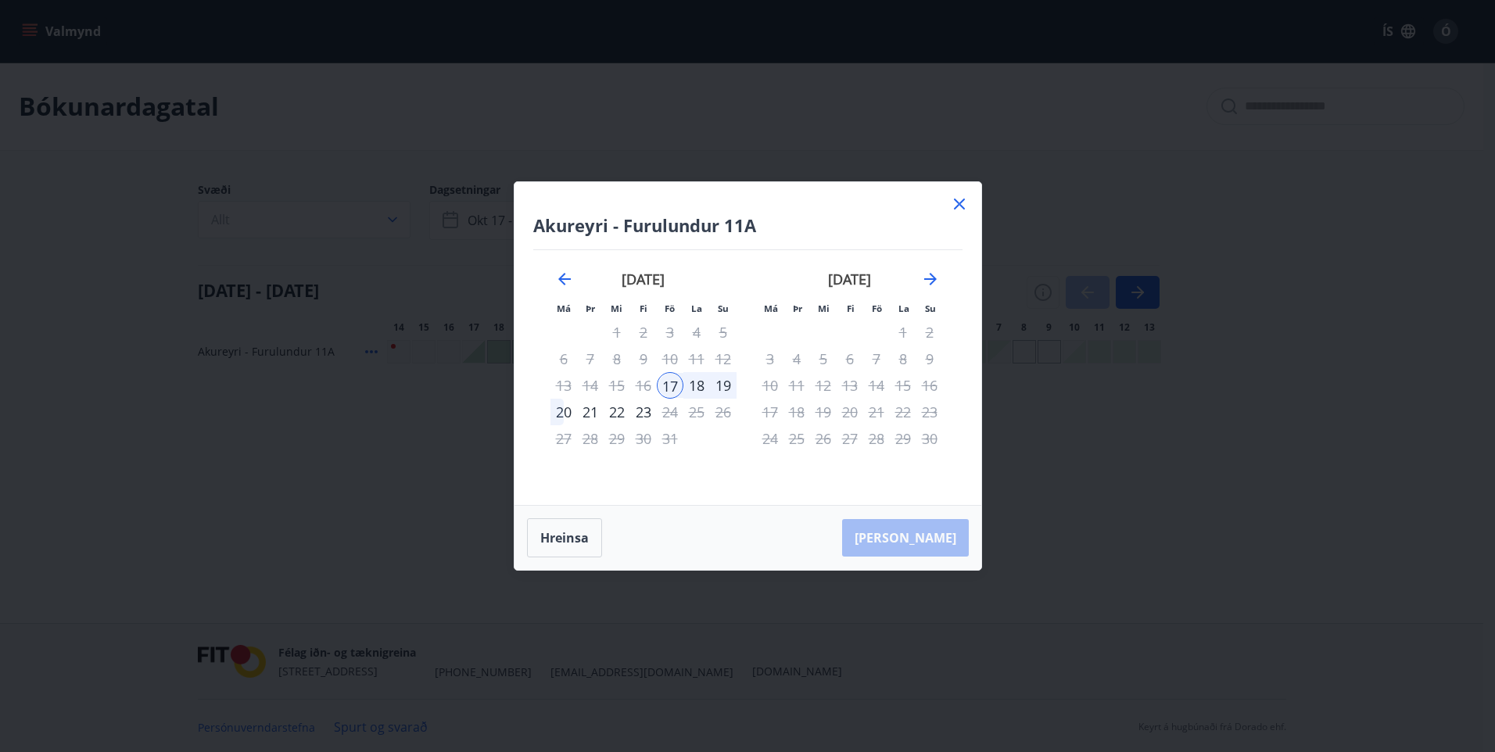
click at [698, 385] on div "18" at bounding box center [696, 385] width 27 height 27
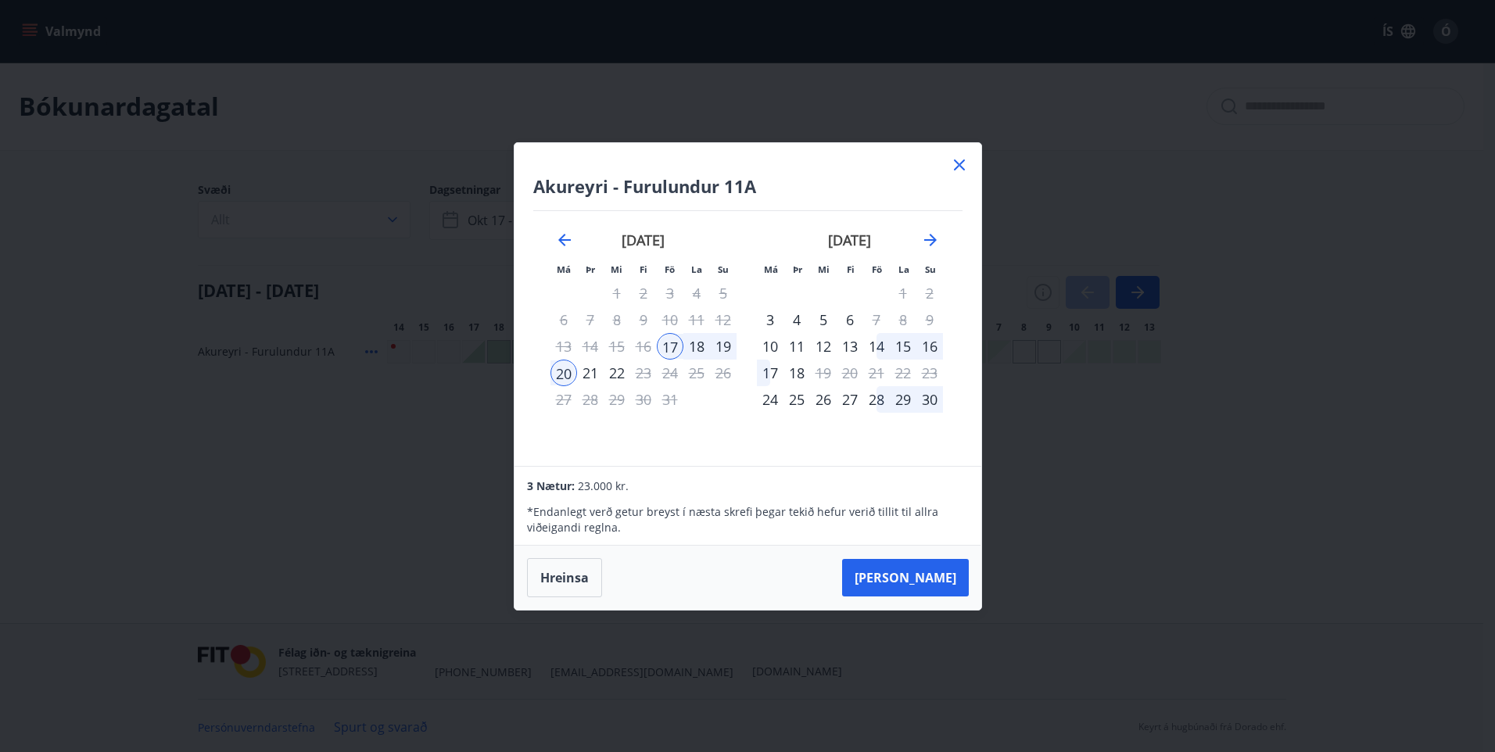
click at [698, 342] on div "18" at bounding box center [696, 346] width 27 height 27
click at [567, 371] on div "20" at bounding box center [563, 373] width 27 height 27
click at [919, 578] on button "Taka Frá" at bounding box center [905, 578] width 127 height 38
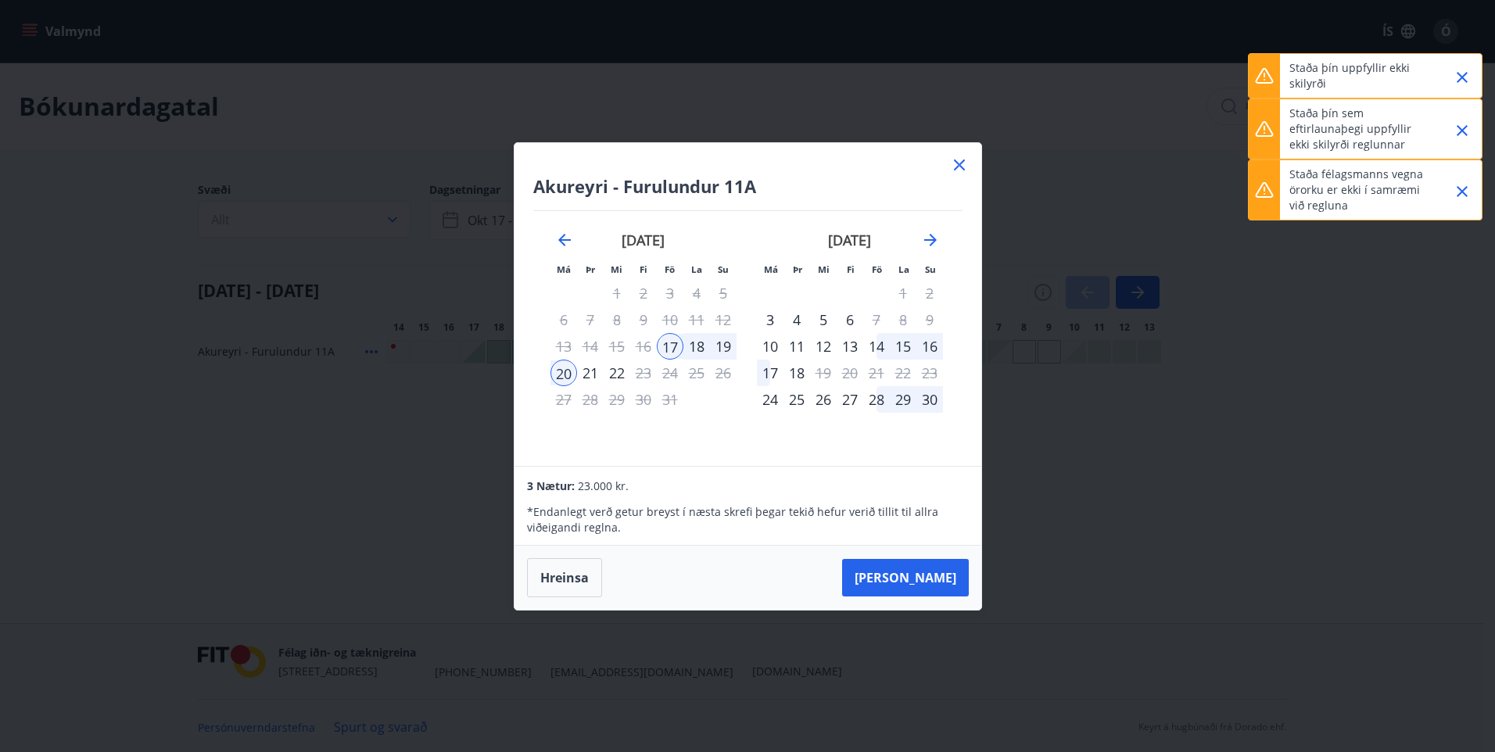
click at [1461, 191] on icon "Close" at bounding box center [1462, 191] width 11 height 11
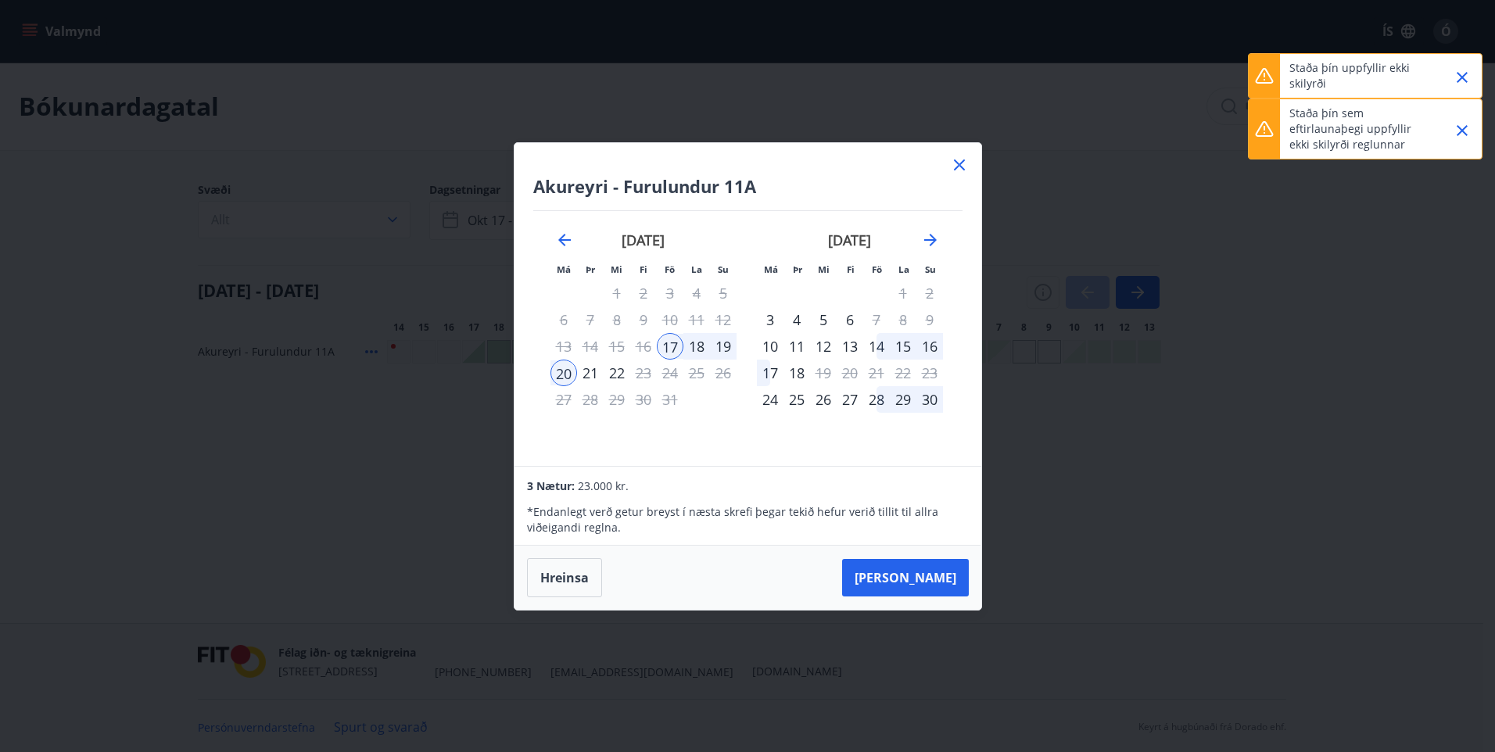
click at [1461, 138] on icon "Close" at bounding box center [1462, 130] width 19 height 19
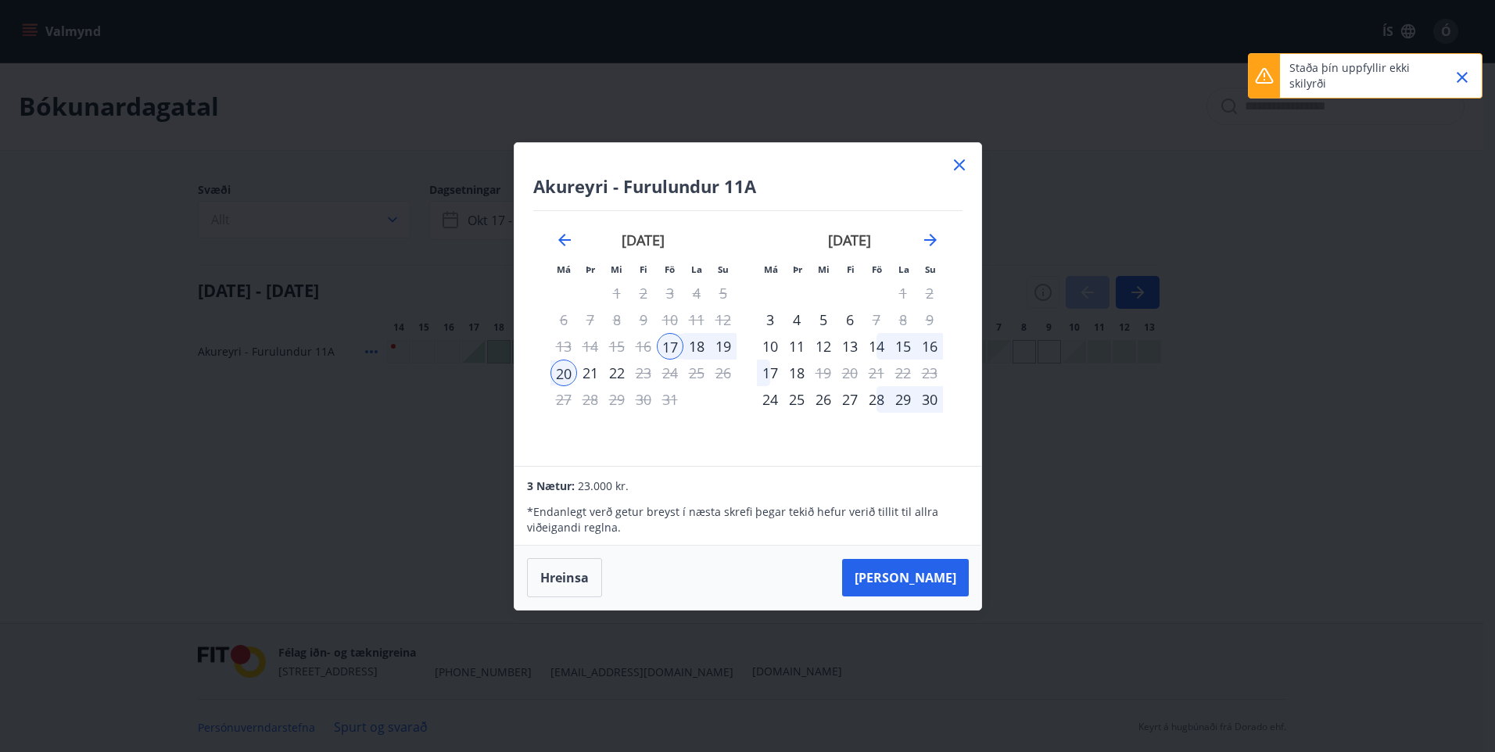
click at [1463, 82] on icon "Close" at bounding box center [1462, 77] width 19 height 19
click at [963, 169] on icon at bounding box center [959, 165] width 11 height 11
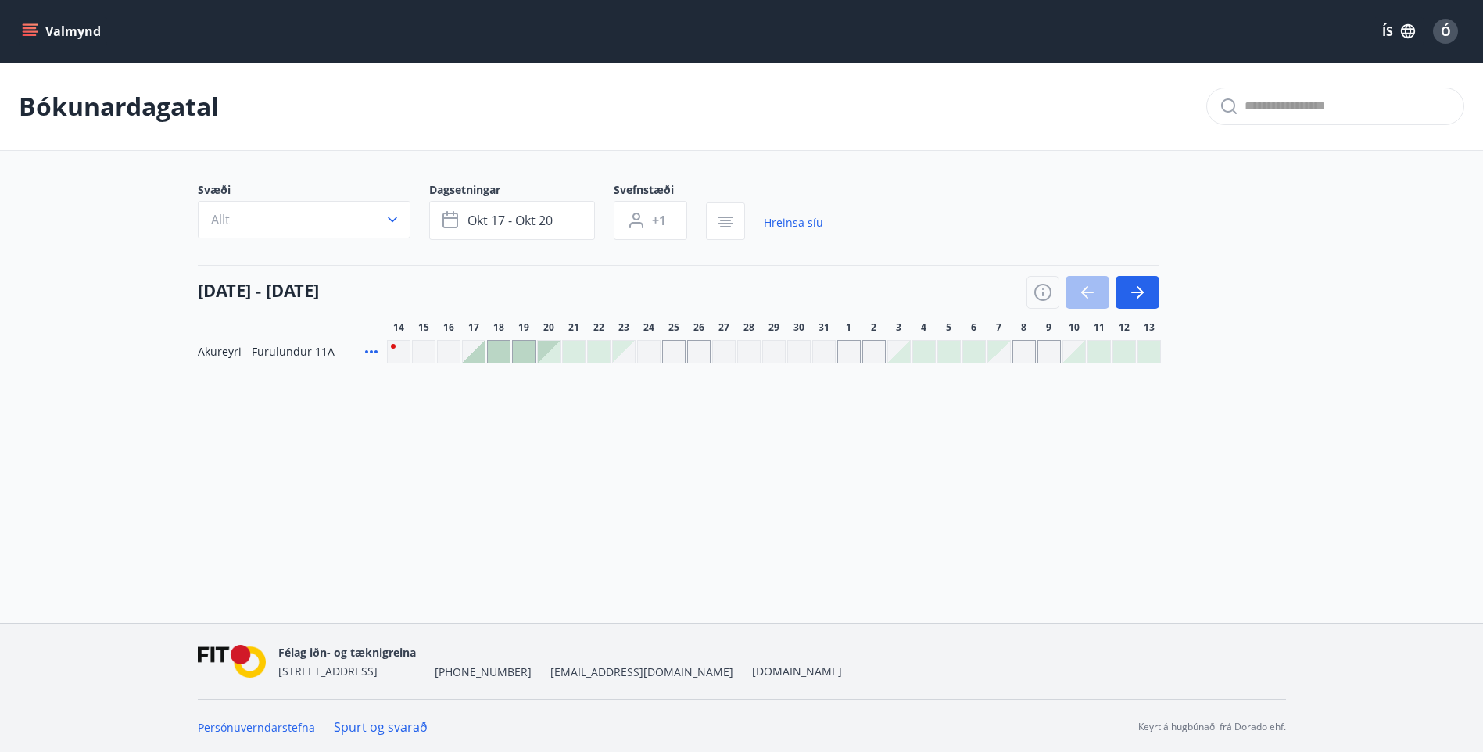
click at [28, 32] on icon "menu" at bounding box center [31, 31] width 17 height 2
click at [515, 391] on div "Bókunardagatal Svæði Allt Dagsetningar okt 17 - okt 20 Svefnstæði +1 Hreinsa sí…" at bounding box center [741, 245] width 1483 height 364
click at [42, 23] on button "Valmynd" at bounding box center [63, 31] width 88 height 28
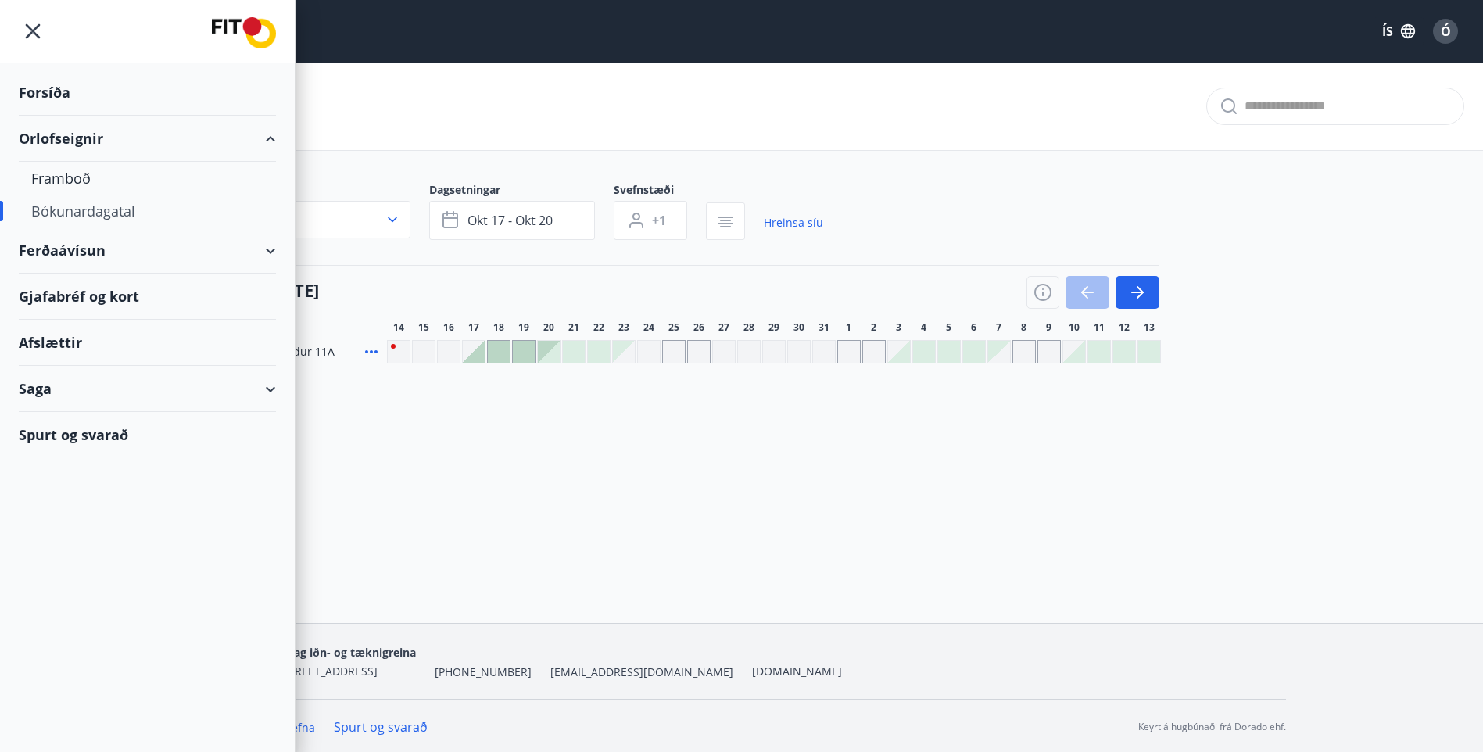
click at [137, 432] on div "Spurt og svarað" at bounding box center [147, 434] width 257 height 45
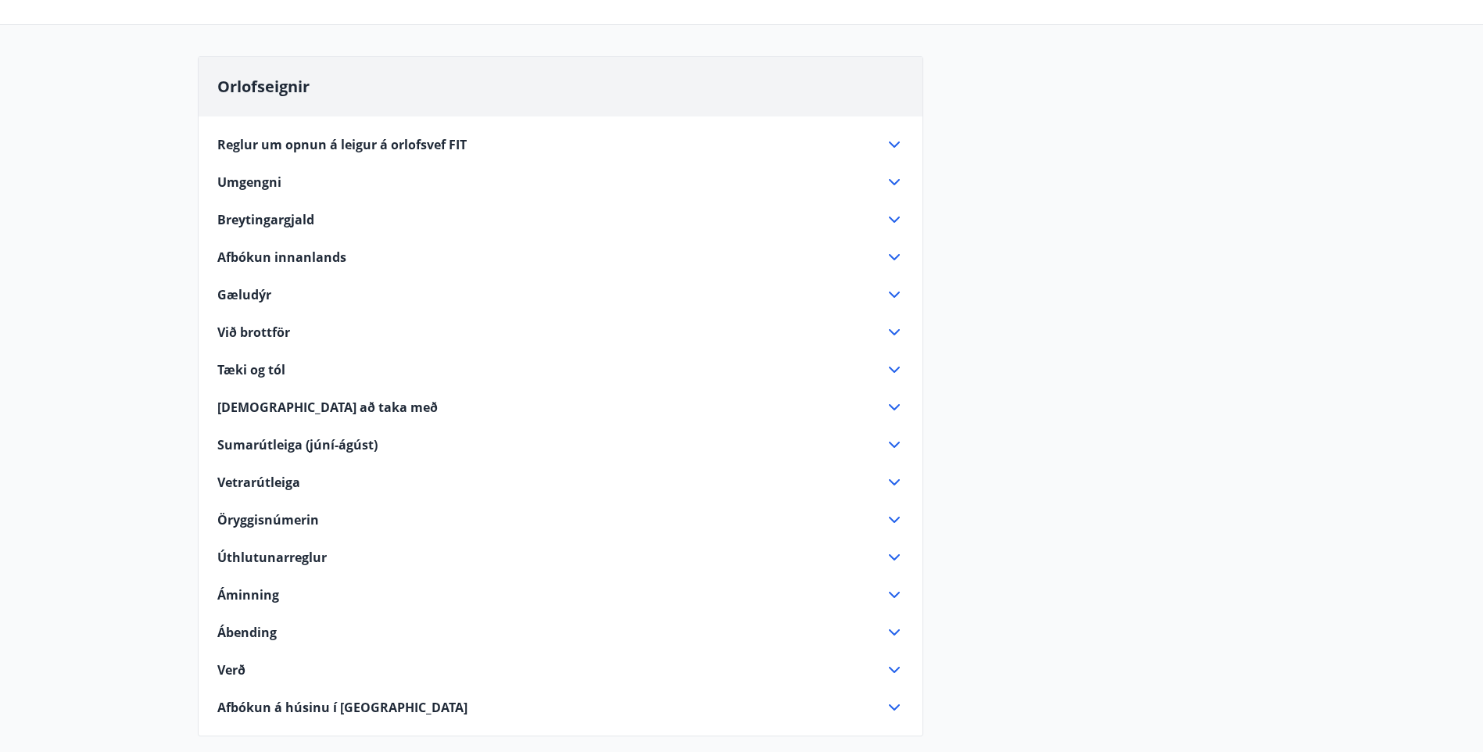
scroll to position [156, 0]
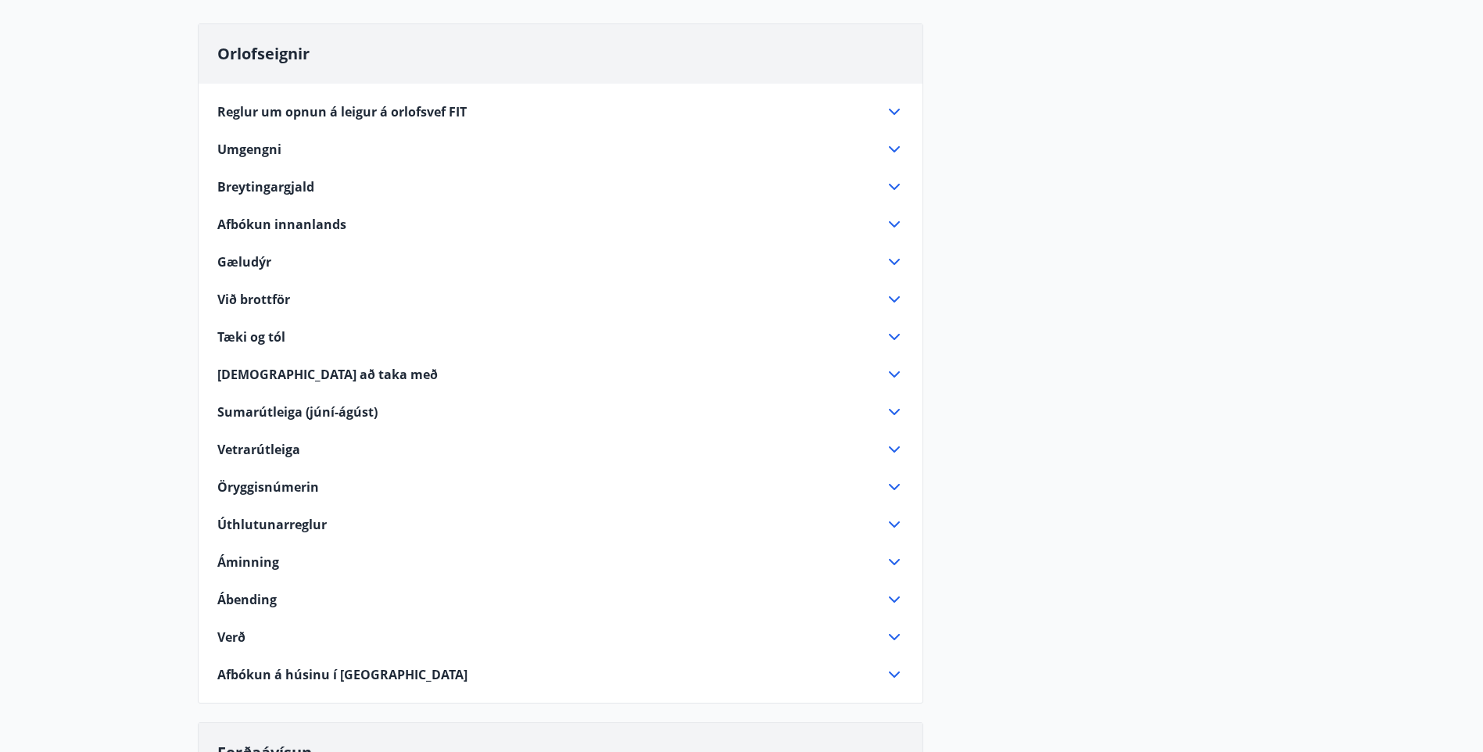
click at [285, 524] on span "Úthlutunarreglur" at bounding box center [271, 524] width 109 height 17
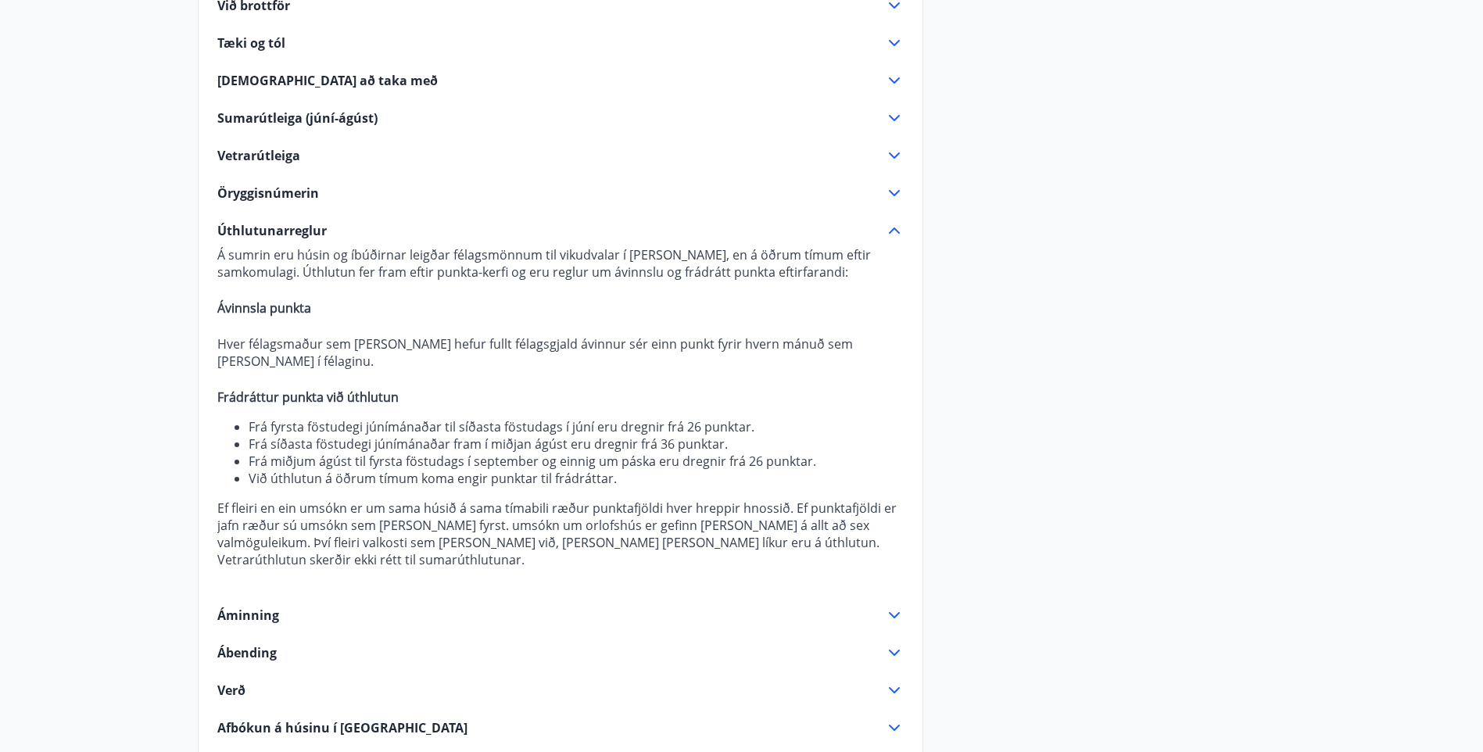
scroll to position [469, 0]
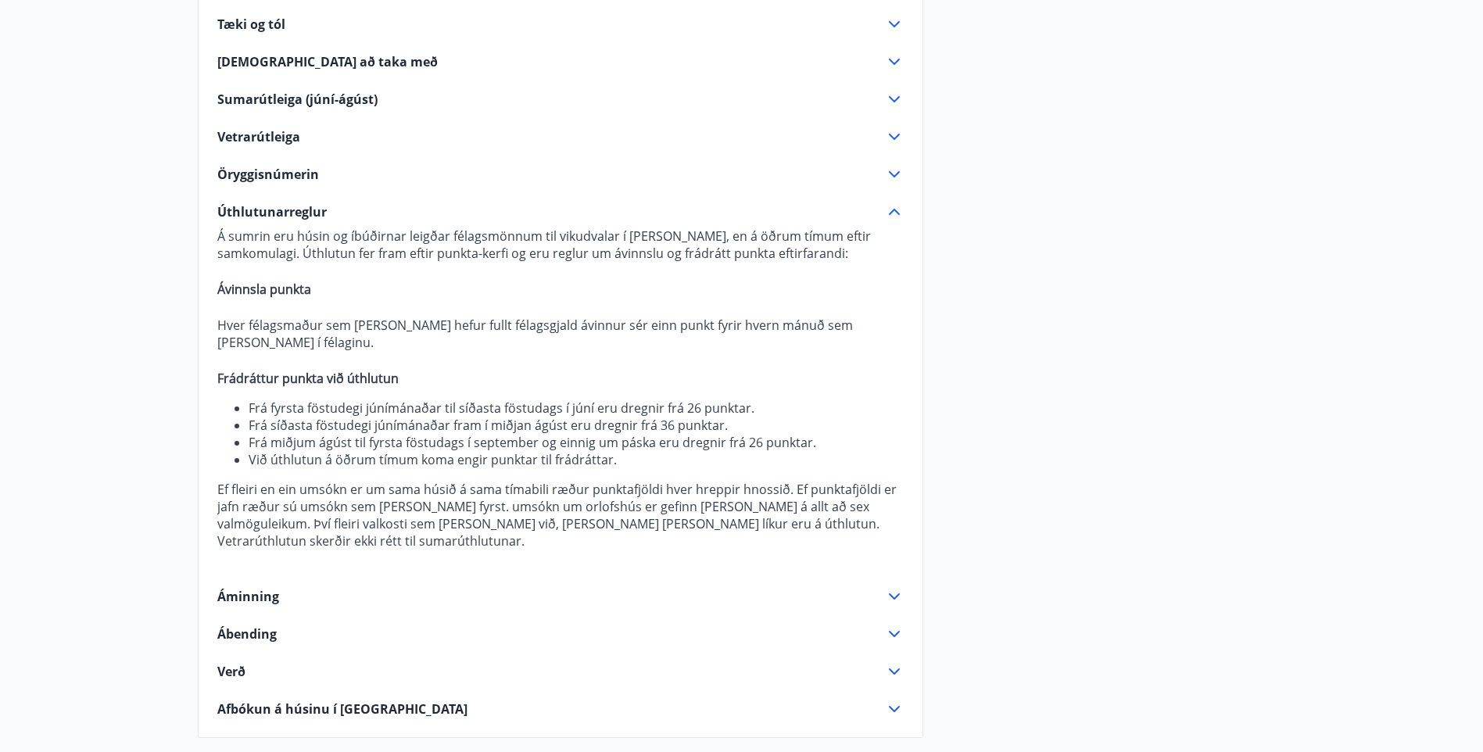
click at [243, 663] on span "Verð" at bounding box center [231, 671] width 28 height 17
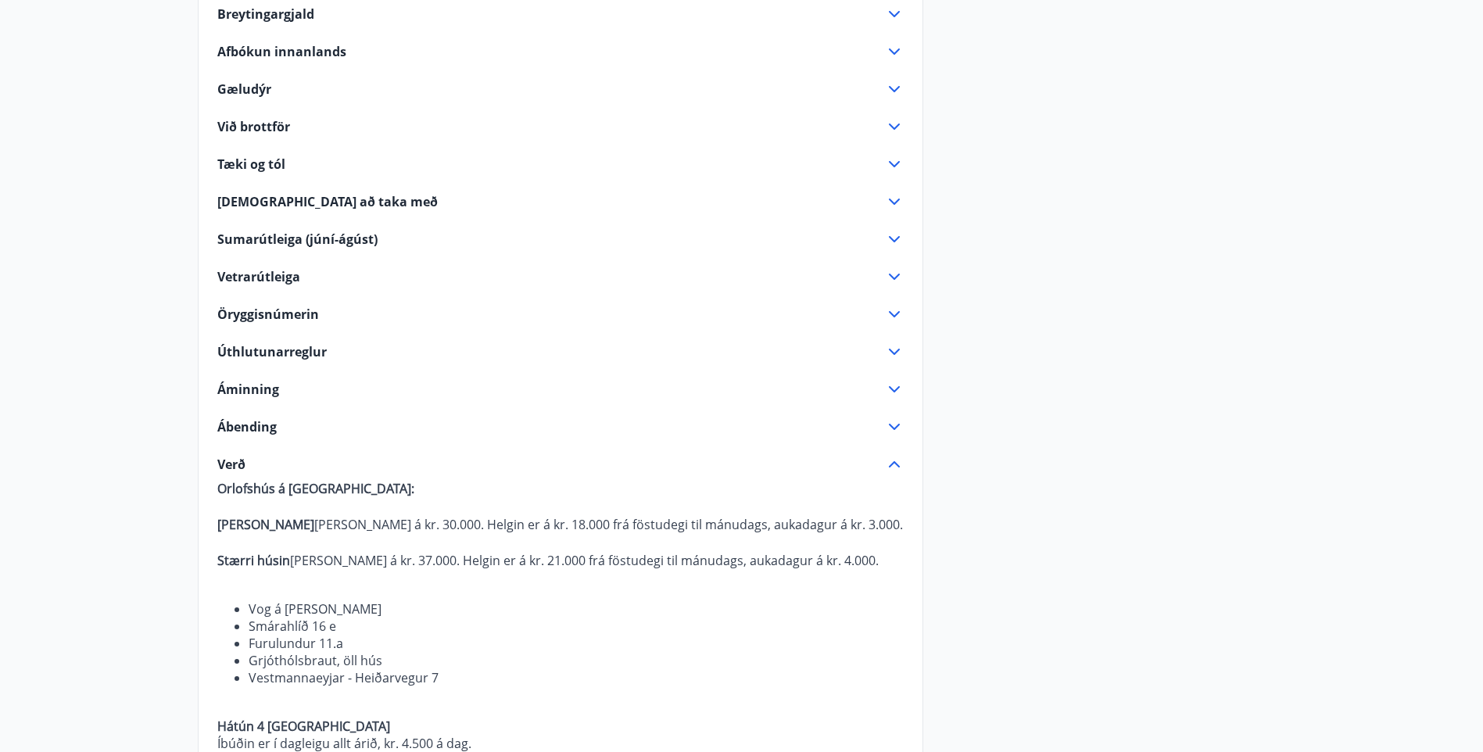
scroll to position [0, 0]
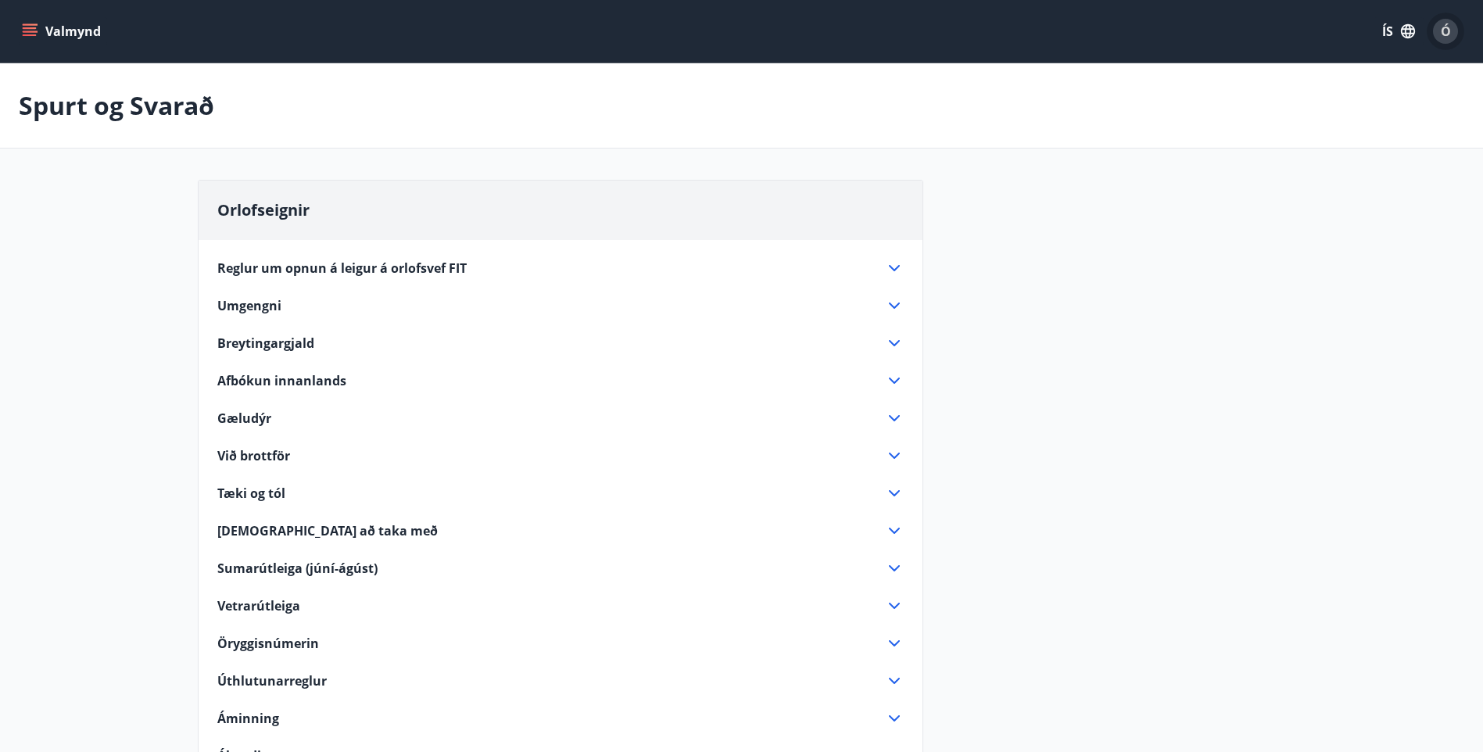
click at [1439, 40] on div "Ó" at bounding box center [1445, 31] width 25 height 25
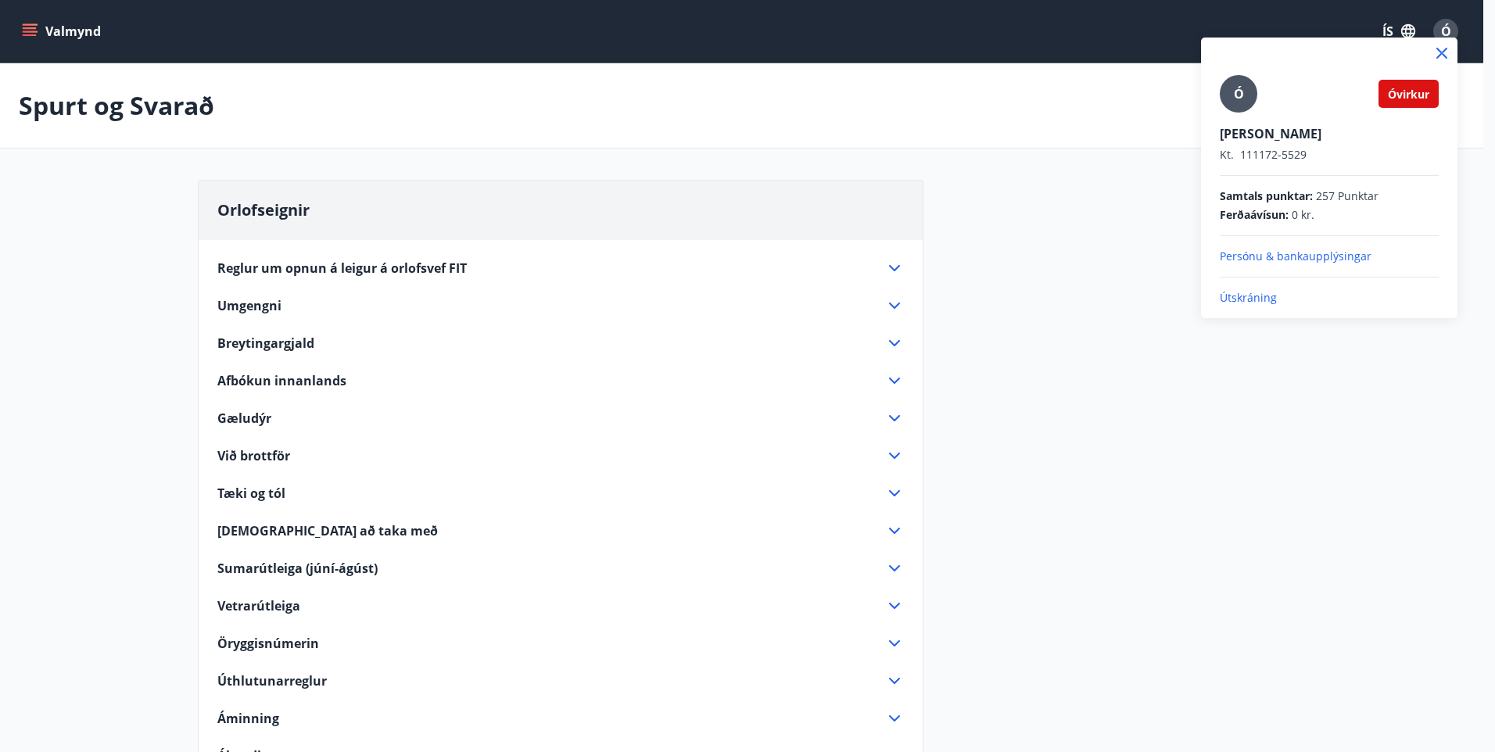
click at [984, 264] on div at bounding box center [747, 376] width 1495 height 752
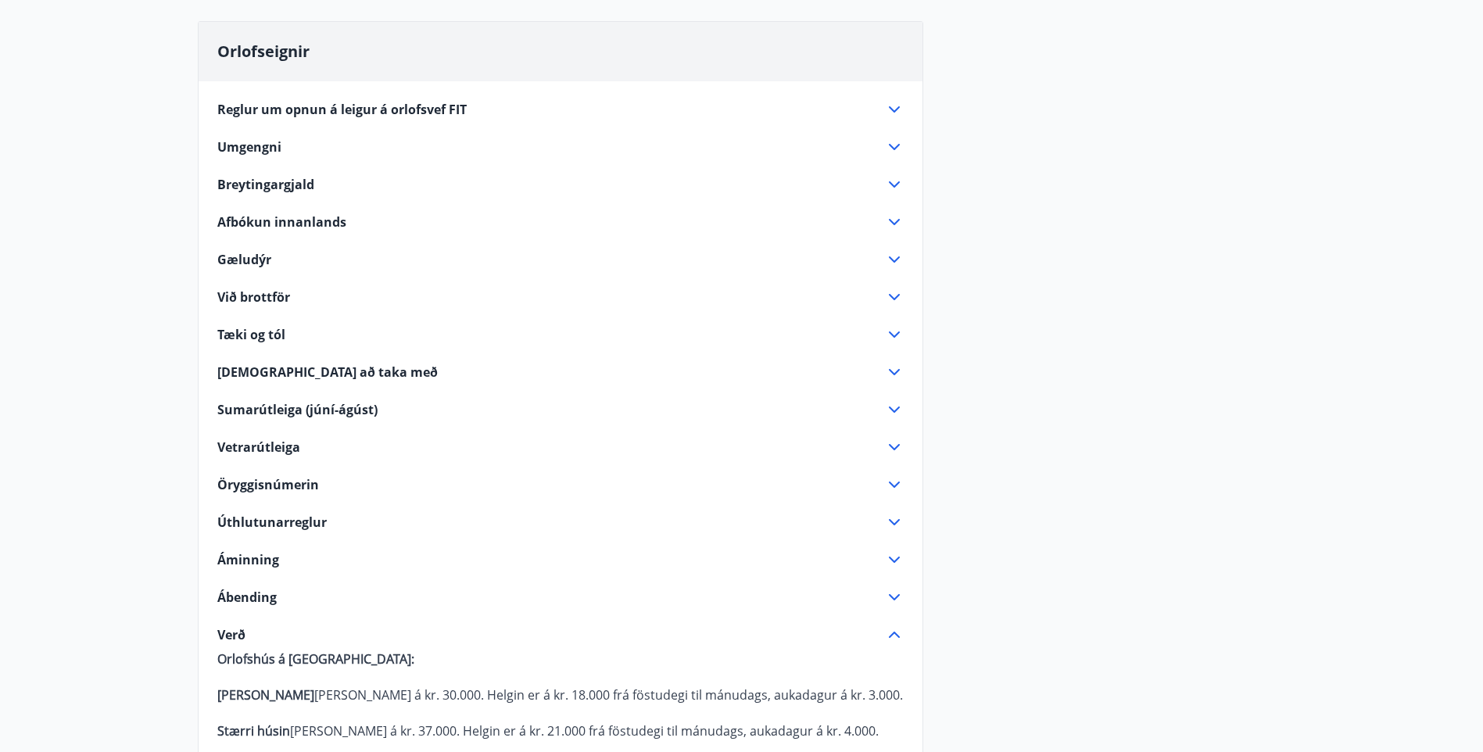
scroll to position [313, 0]
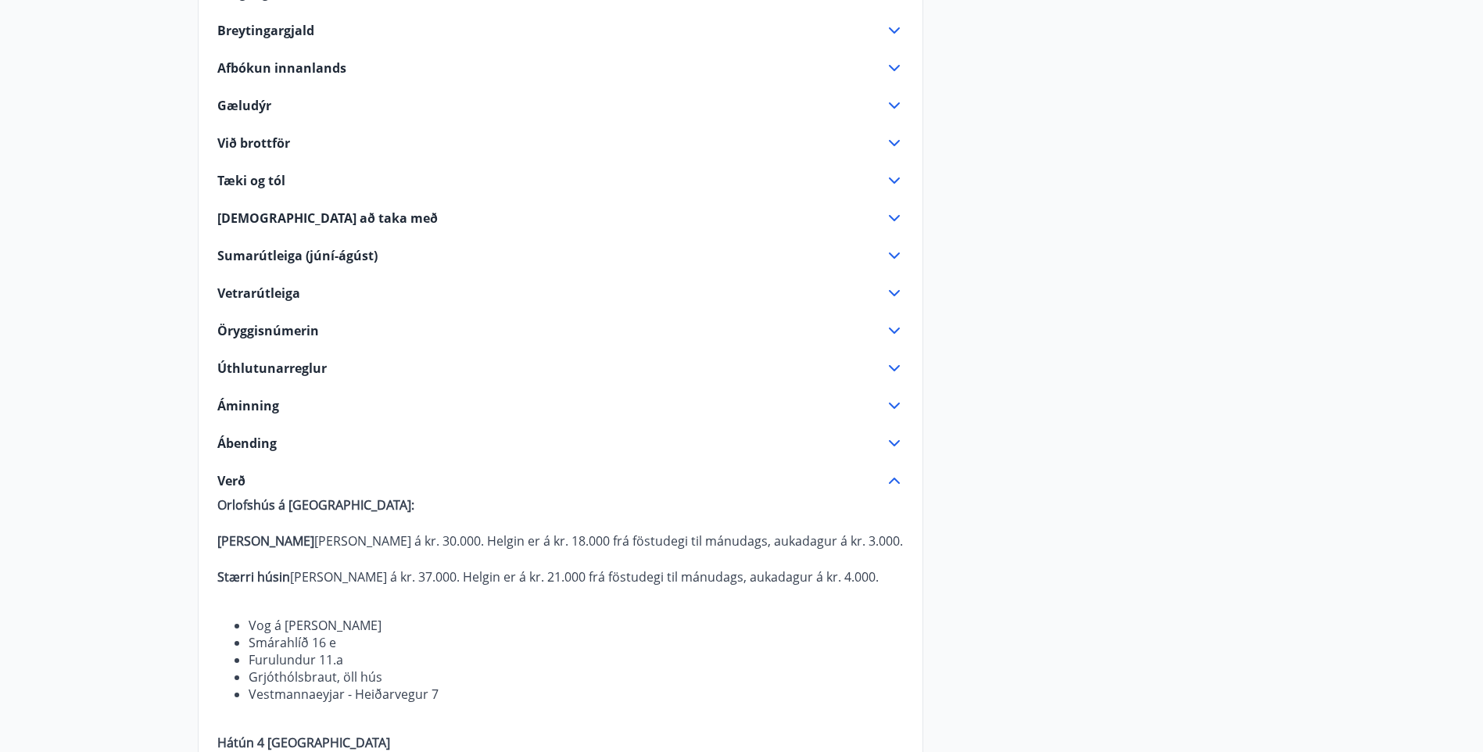
click at [285, 364] on span "Úthlutunarreglur" at bounding box center [271, 368] width 109 height 17
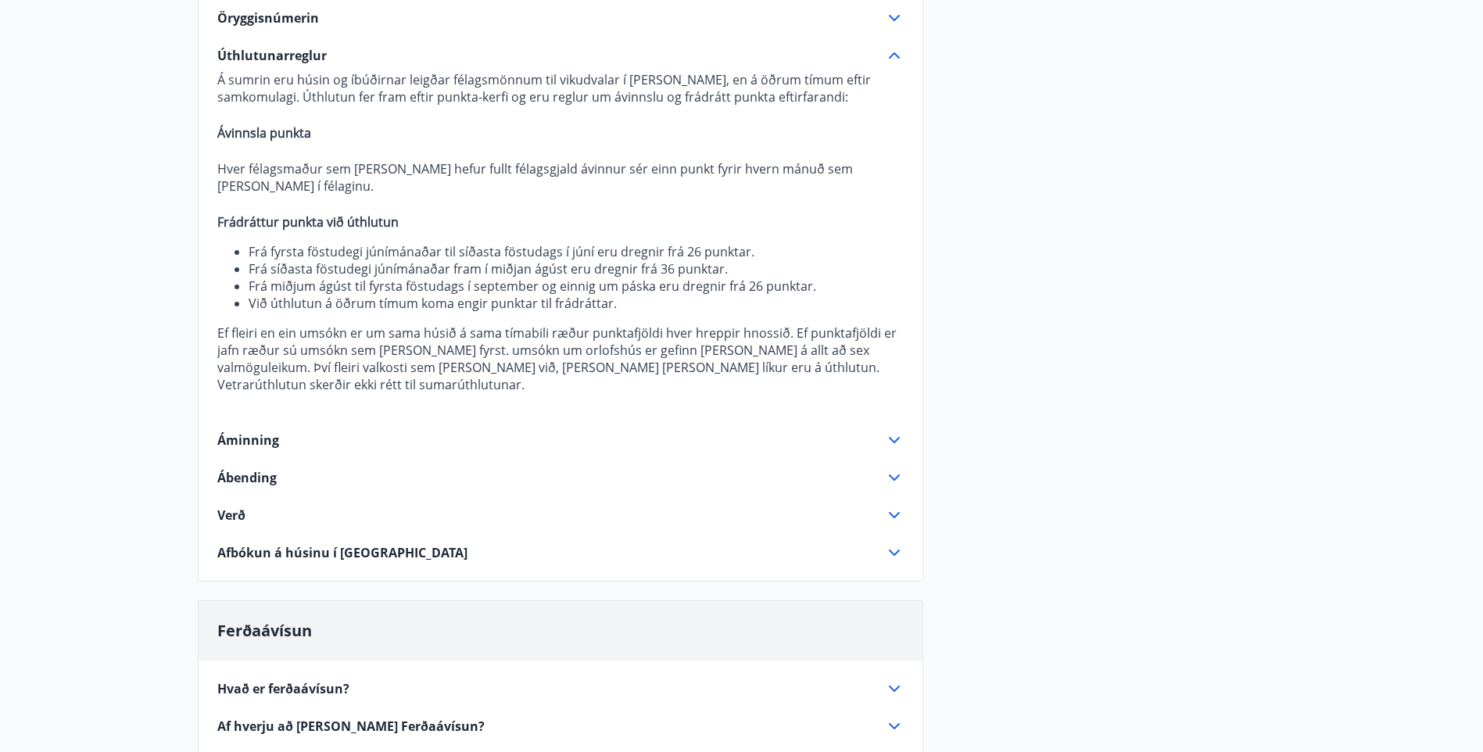
scroll to position [782, 0]
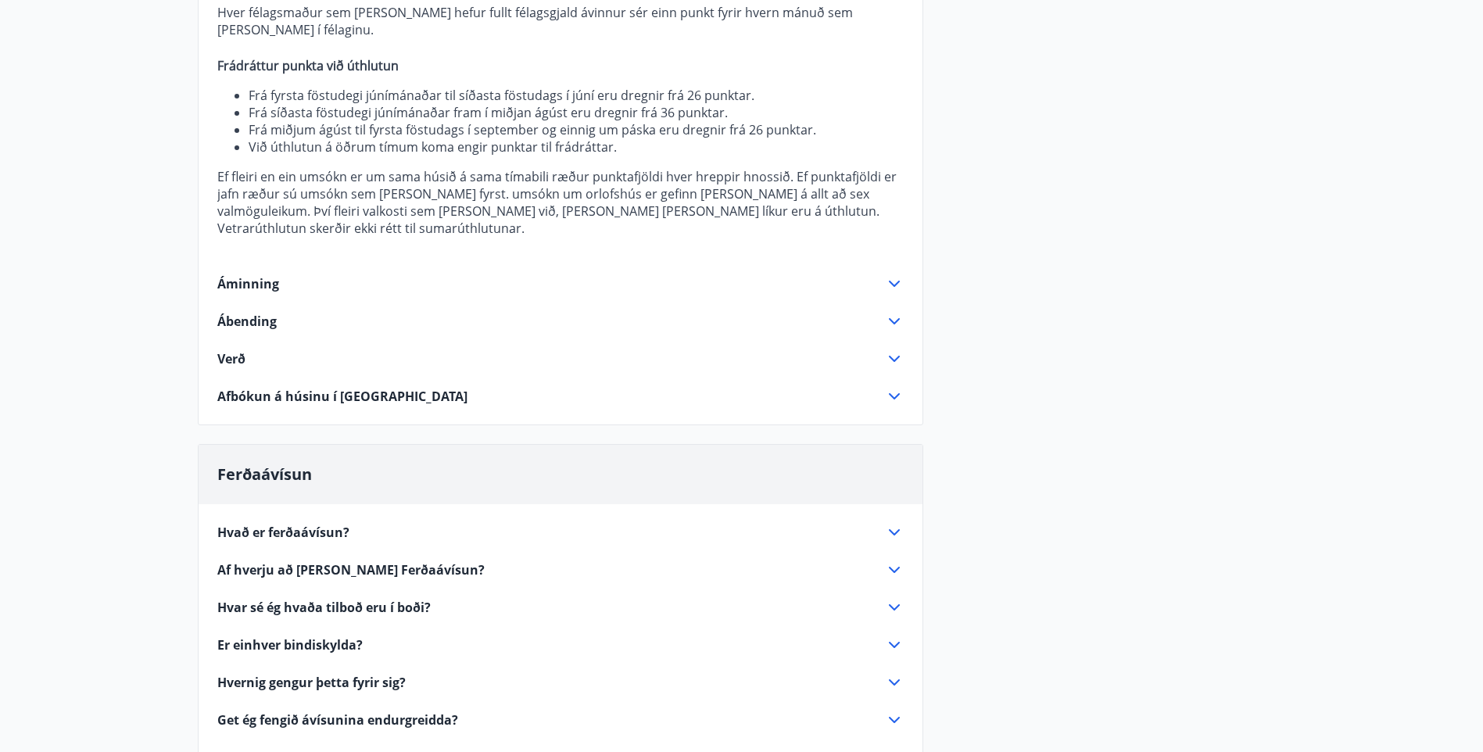
click at [895, 350] on icon at bounding box center [894, 359] width 19 height 19
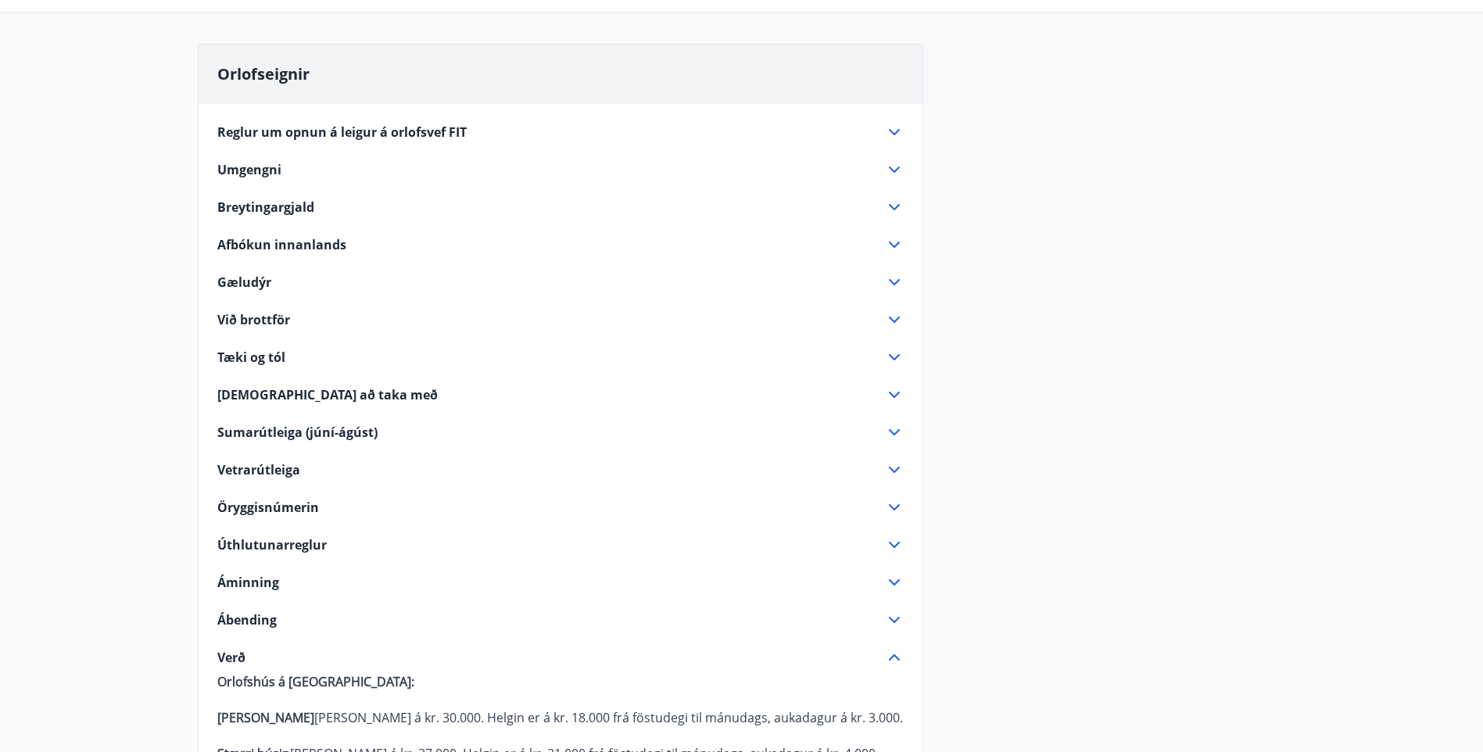
scroll to position [0, 0]
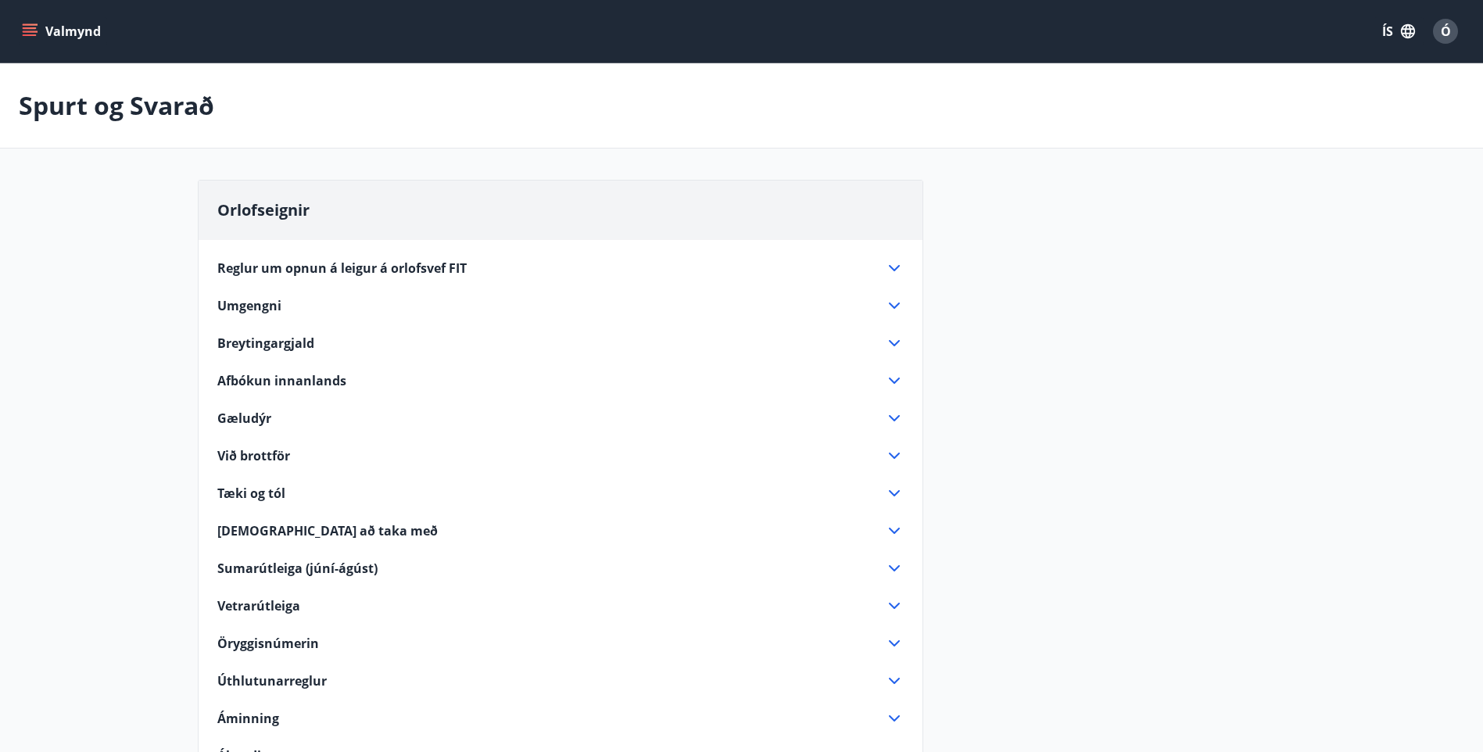
click at [45, 22] on button "Valmynd" at bounding box center [63, 31] width 88 height 28
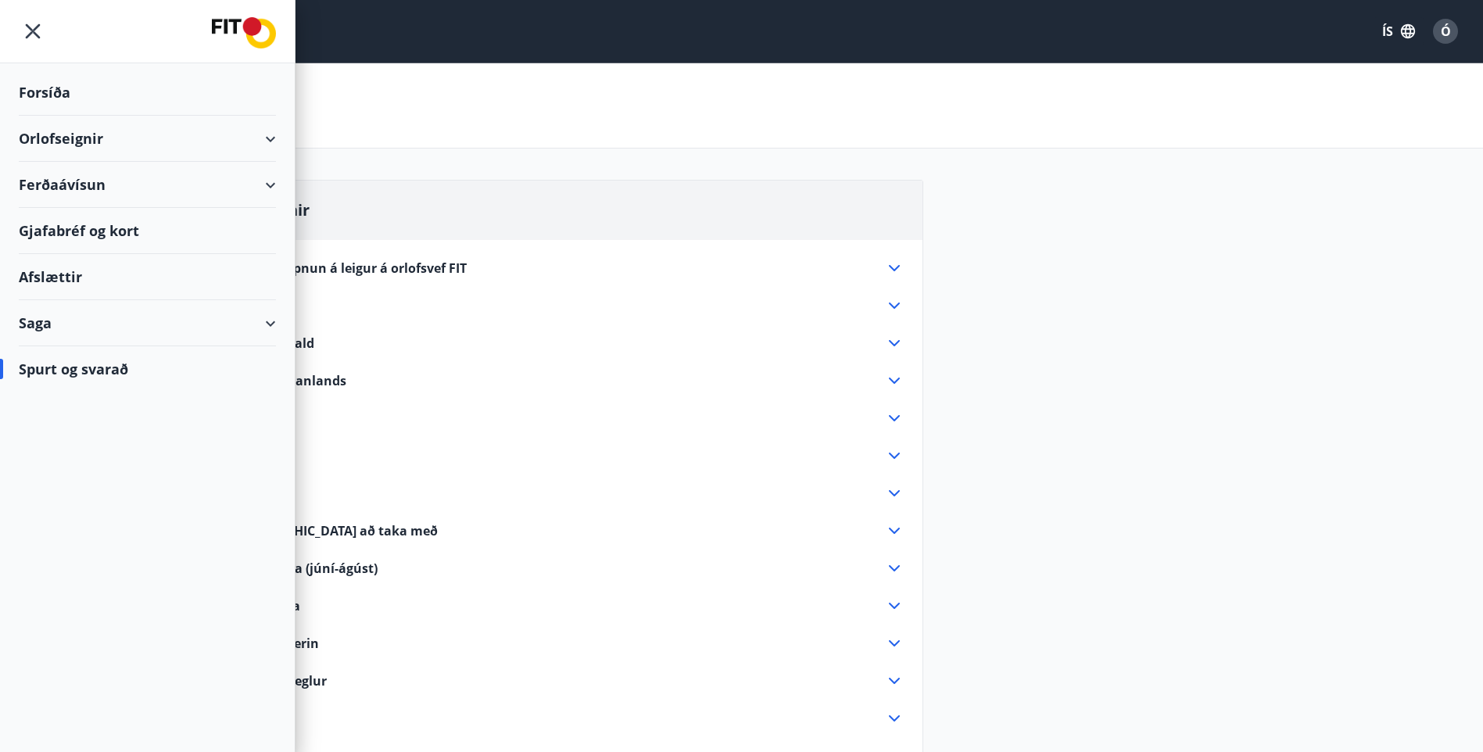
click at [71, 134] on div "Orlofseignir" at bounding box center [147, 139] width 257 height 46
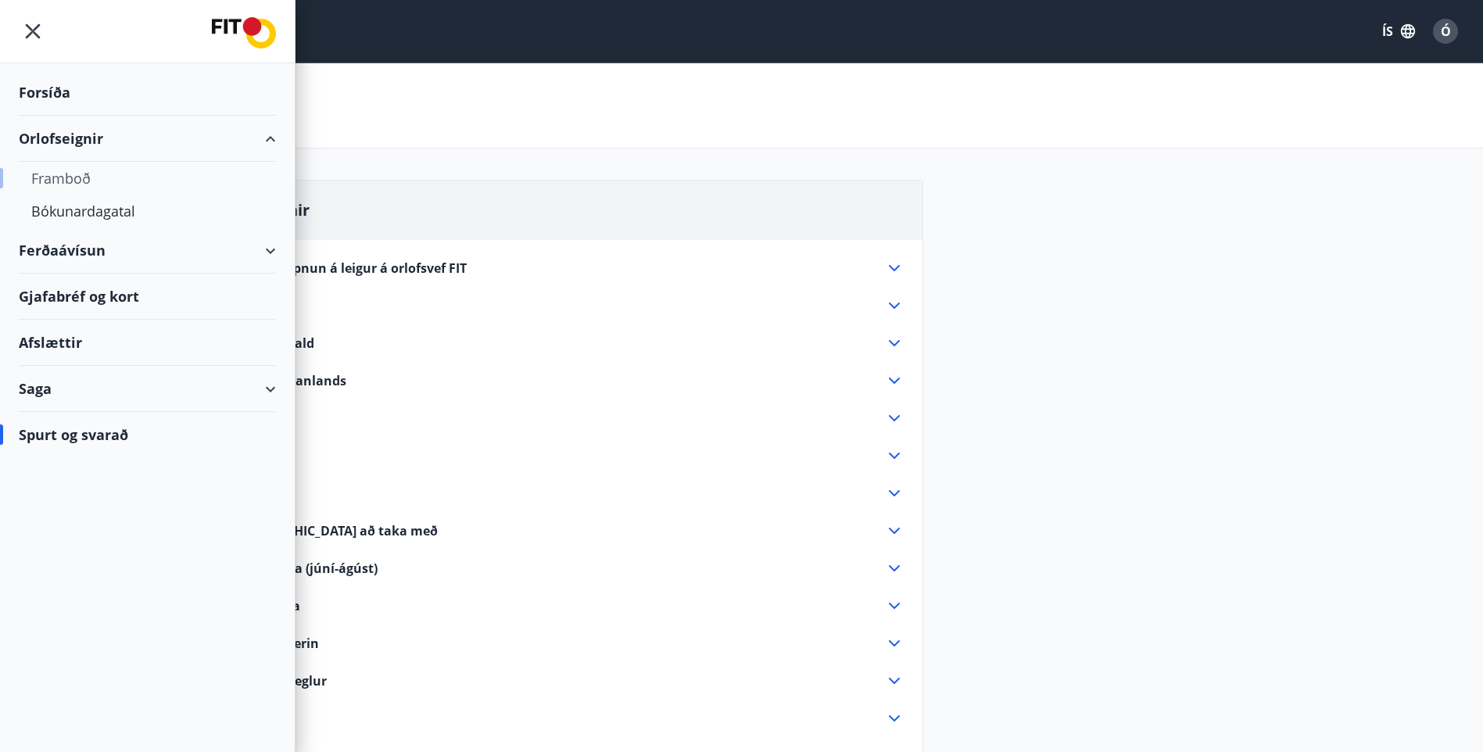
click at [63, 179] on div "Framboð" at bounding box center [147, 178] width 232 height 33
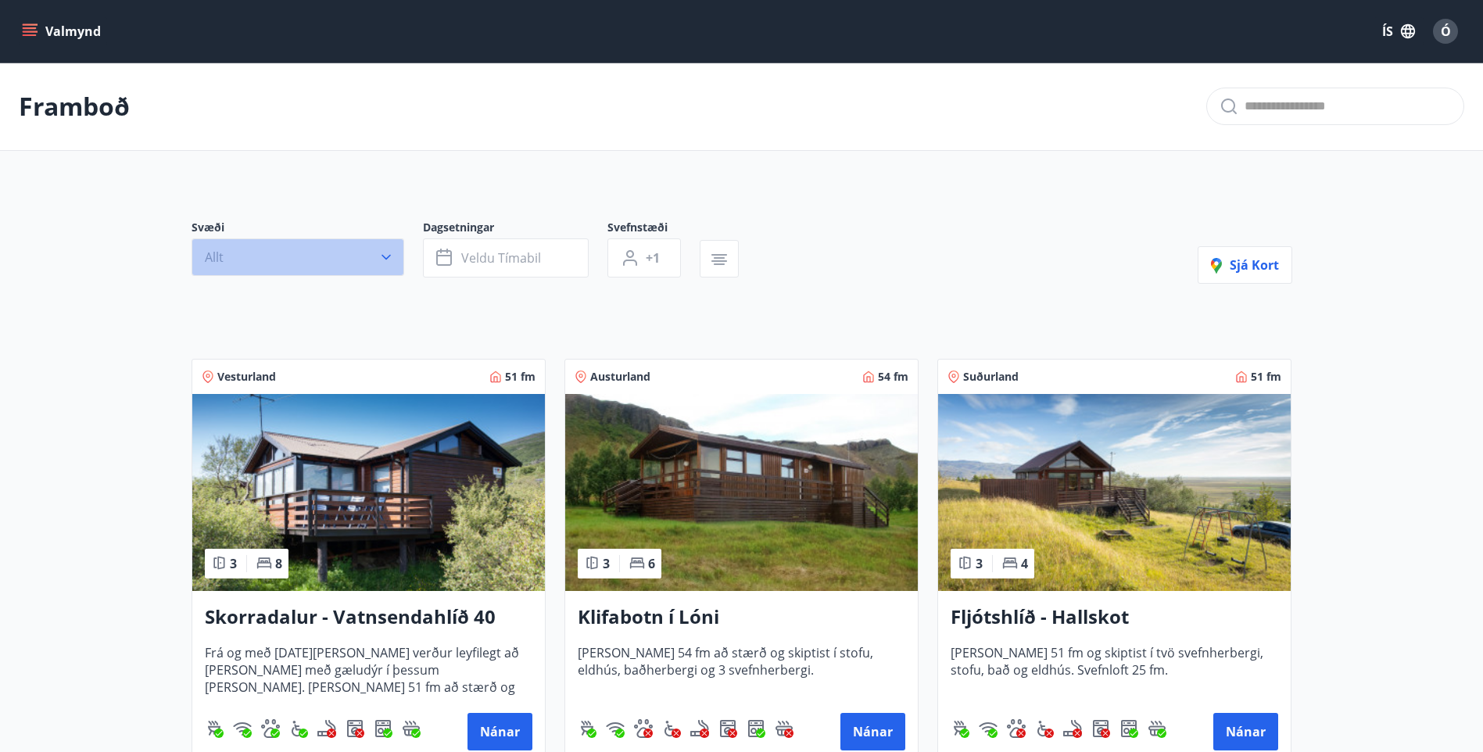
click at [234, 264] on button "Allt" at bounding box center [298, 257] width 213 height 38
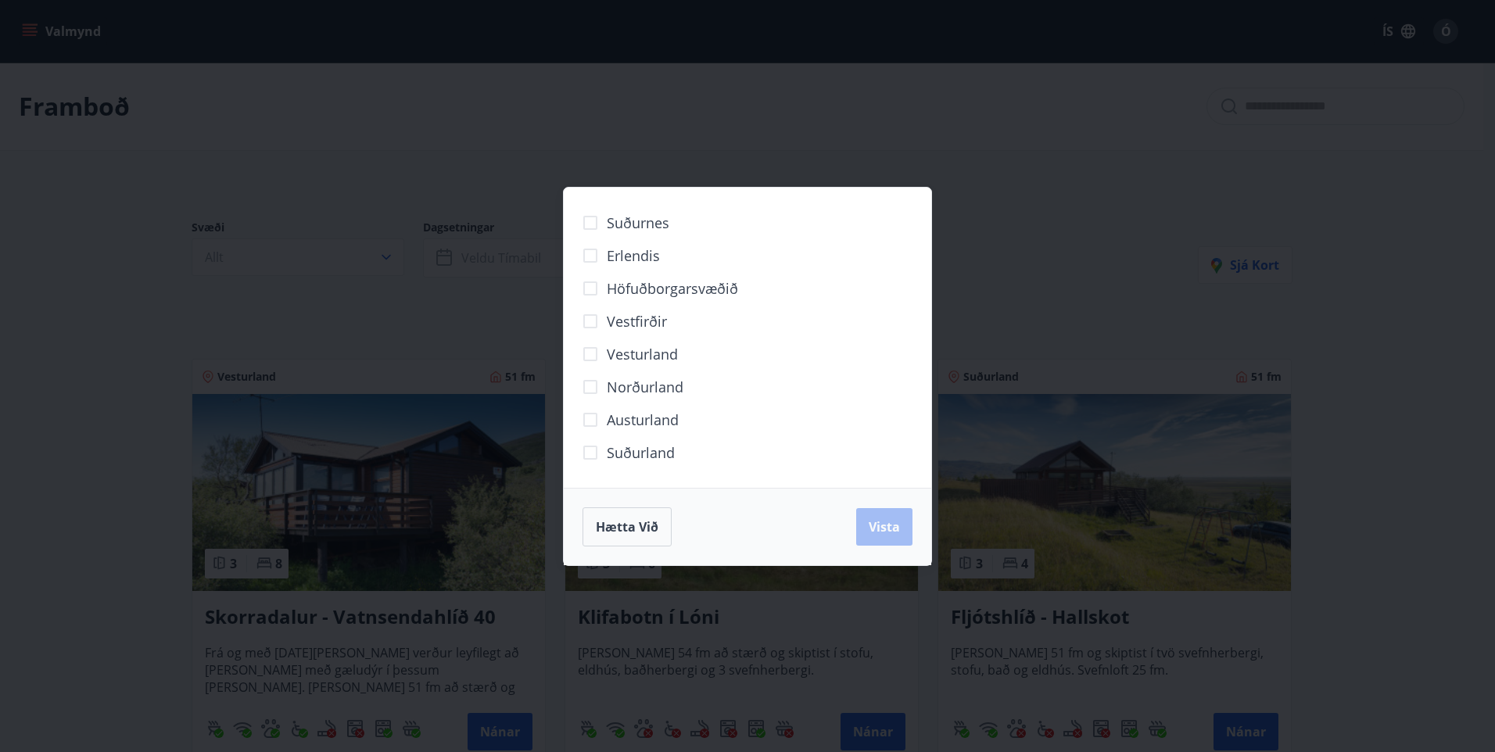
click at [665, 392] on span "Norðurland" at bounding box center [645, 387] width 77 height 20
click at [894, 522] on span "Vista" at bounding box center [884, 526] width 31 height 17
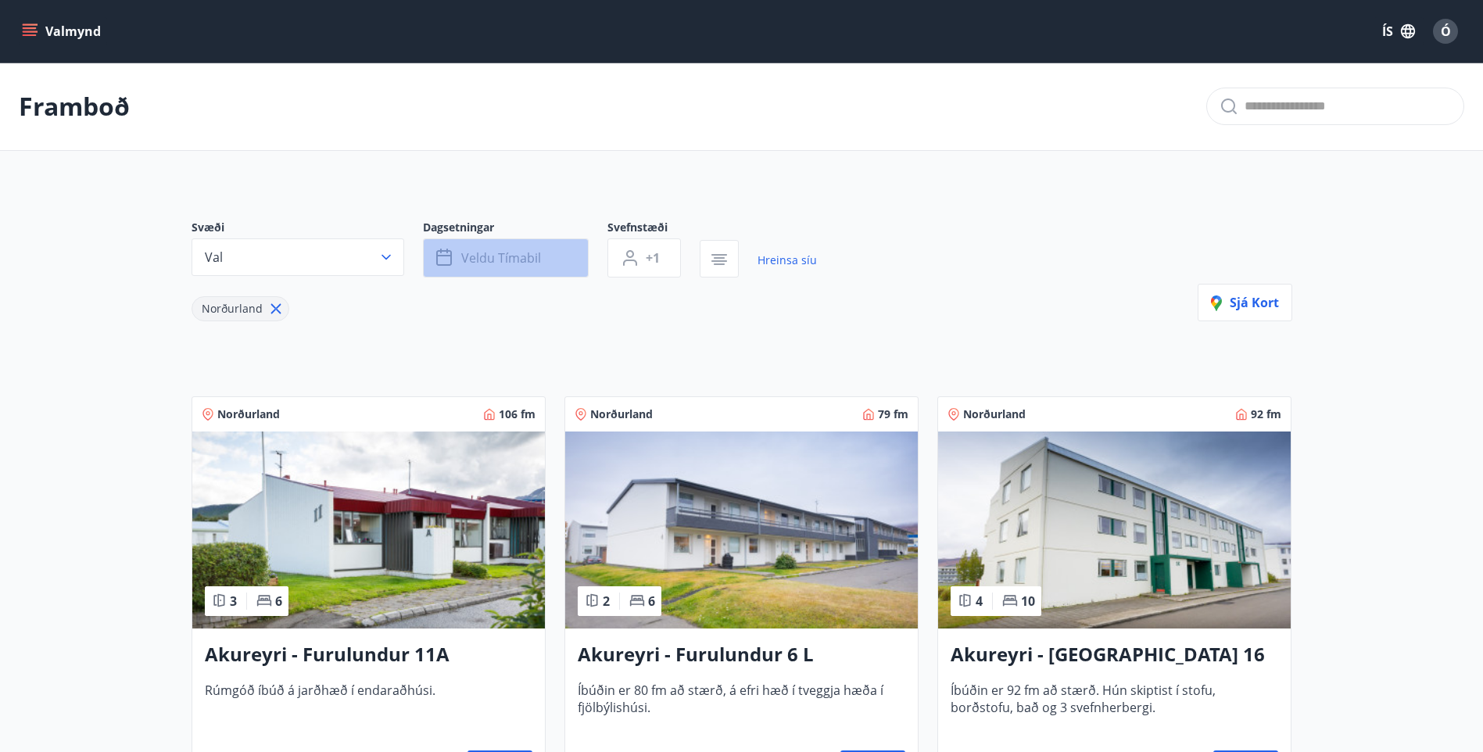
click at [540, 252] on button "Veldu tímabil" at bounding box center [506, 257] width 166 height 39
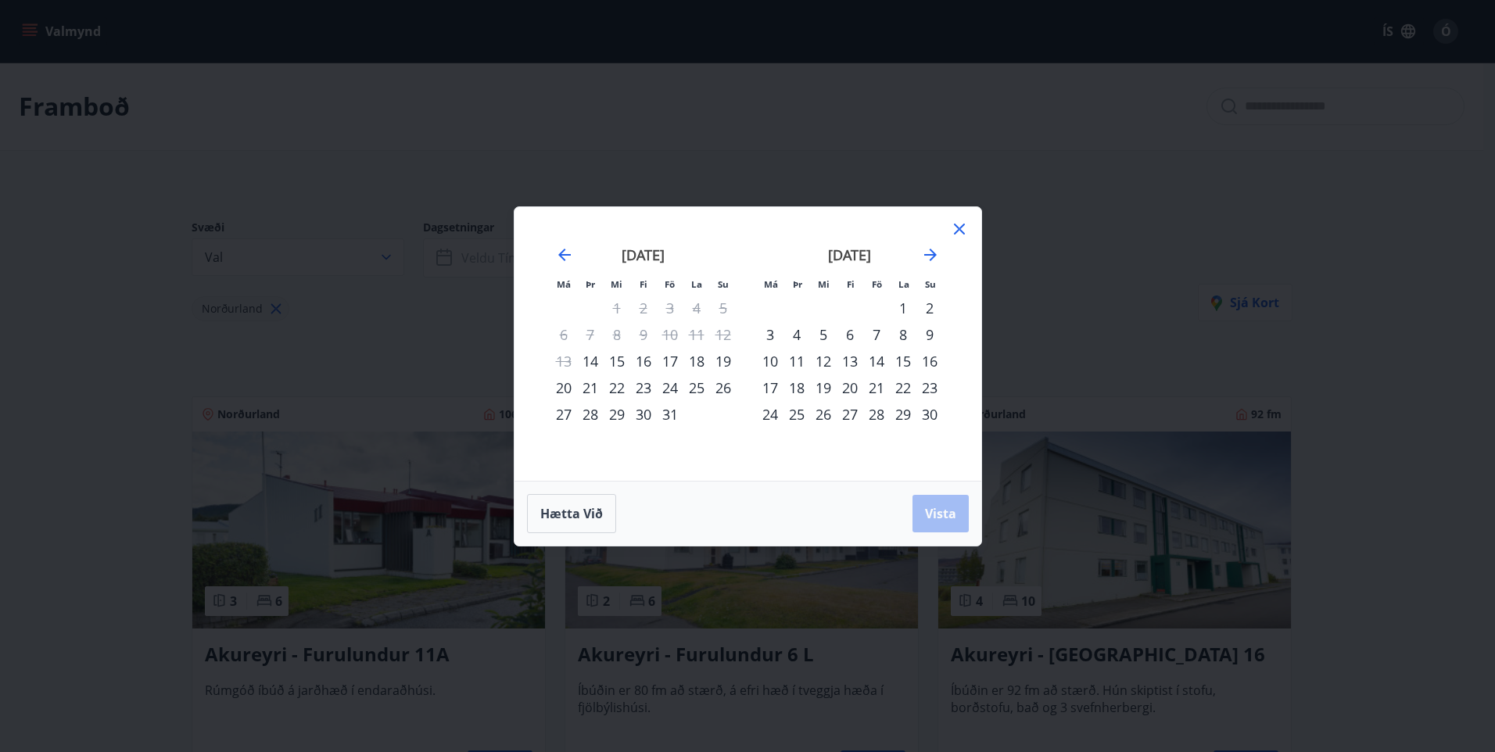
click at [667, 360] on div "17" at bounding box center [670, 361] width 27 height 27
click at [560, 391] on div "20" at bounding box center [563, 388] width 27 height 27
click at [939, 512] on span "Vista" at bounding box center [940, 513] width 31 height 17
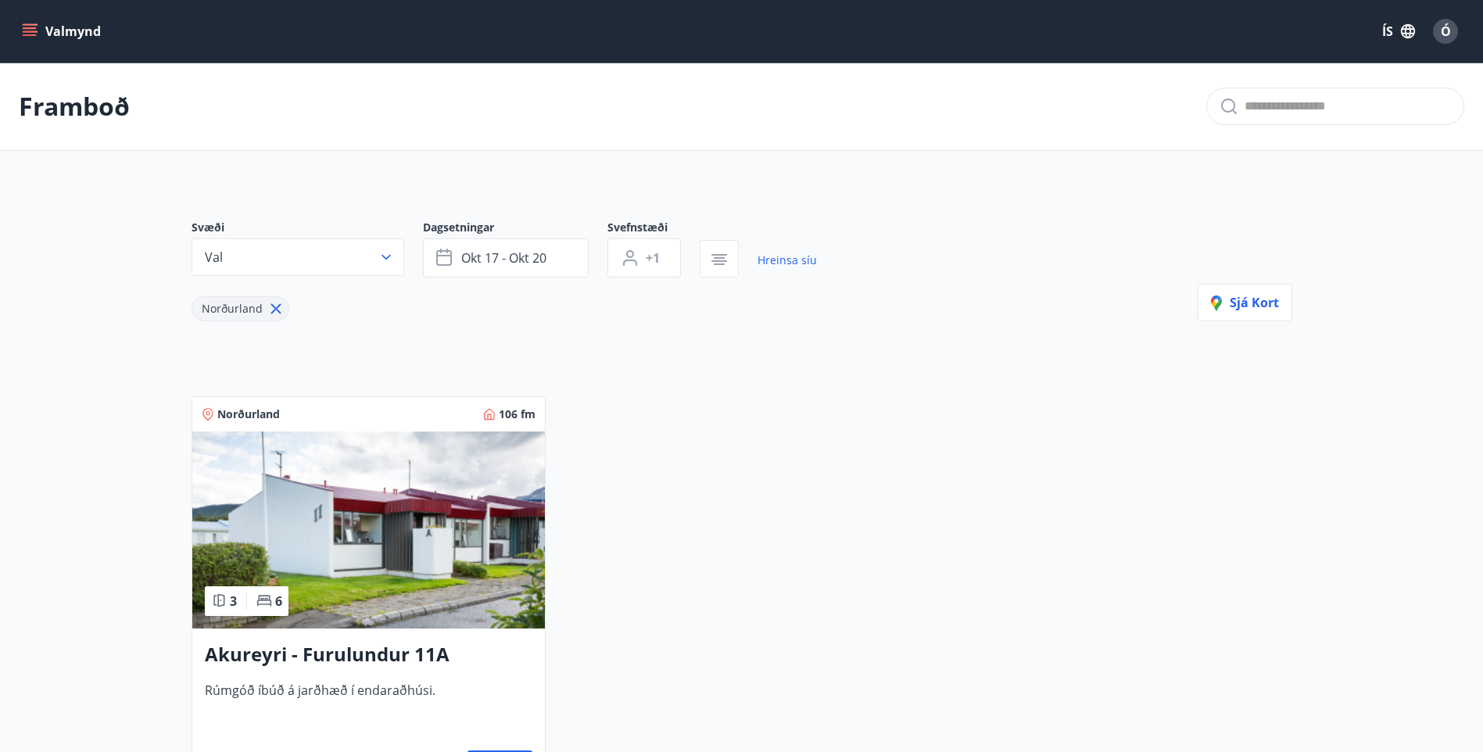
click at [411, 489] on img at bounding box center [368, 530] width 353 height 197
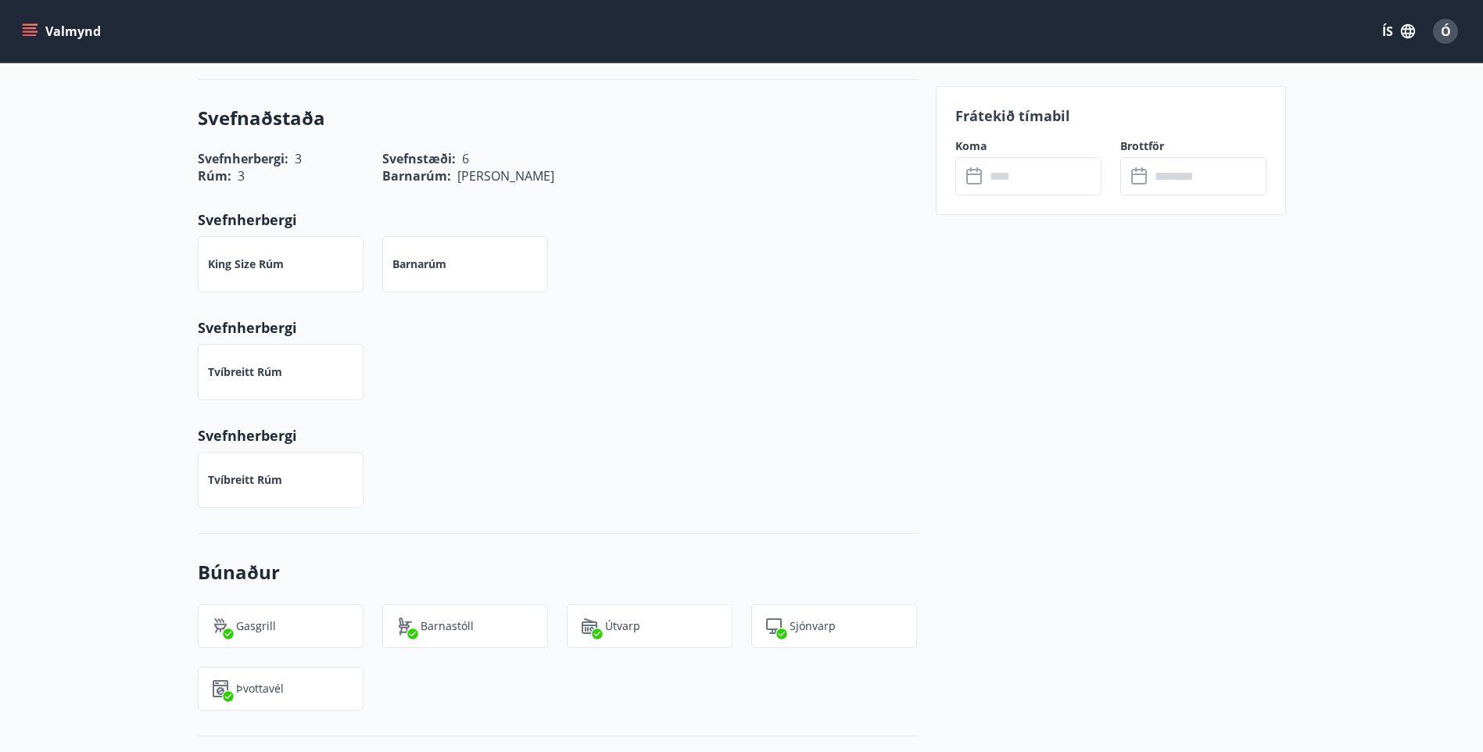
scroll to position [572, 0]
click at [994, 194] on input "text" at bounding box center [1043, 176] width 117 height 38
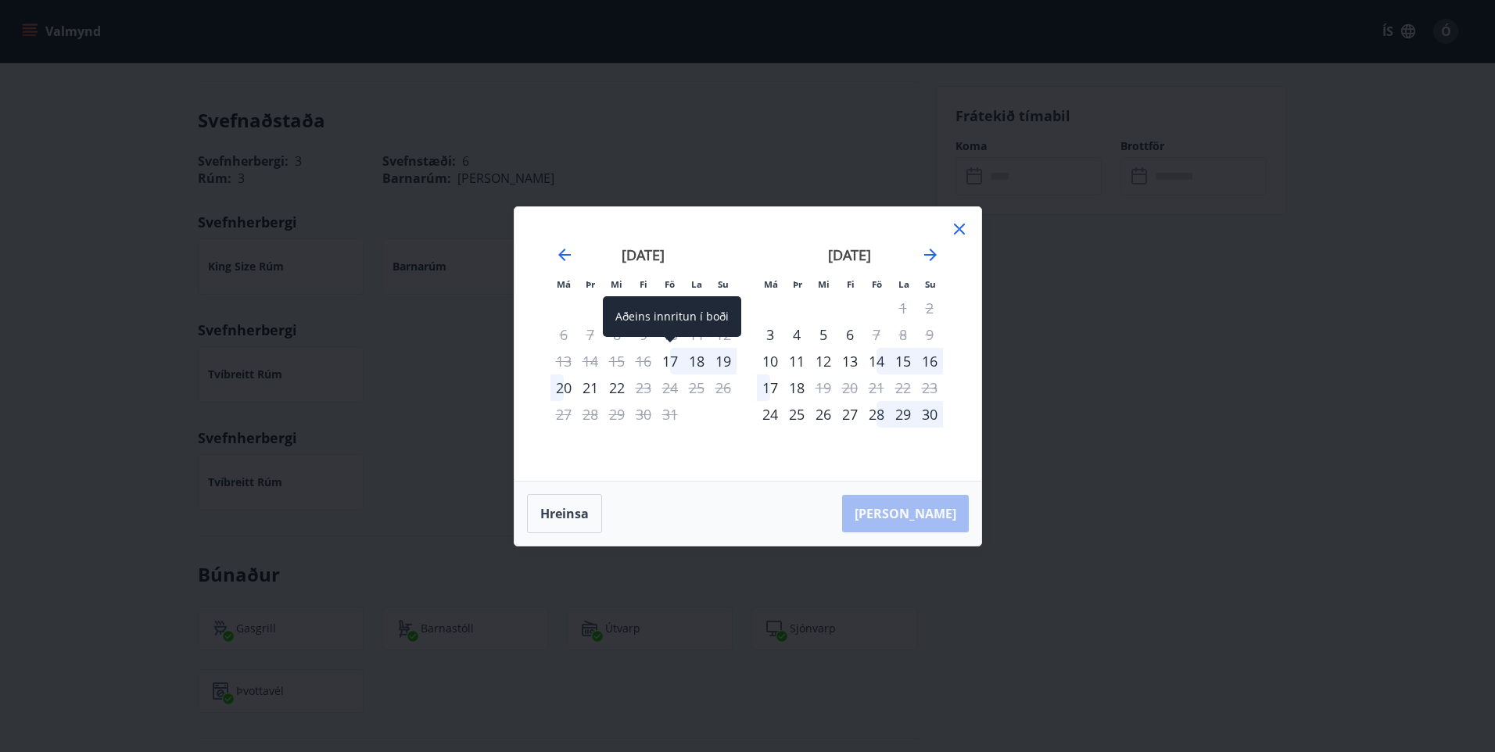
click at [668, 363] on div "17" at bounding box center [670, 361] width 27 height 27
click at [555, 388] on div "20" at bounding box center [563, 388] width 27 height 27
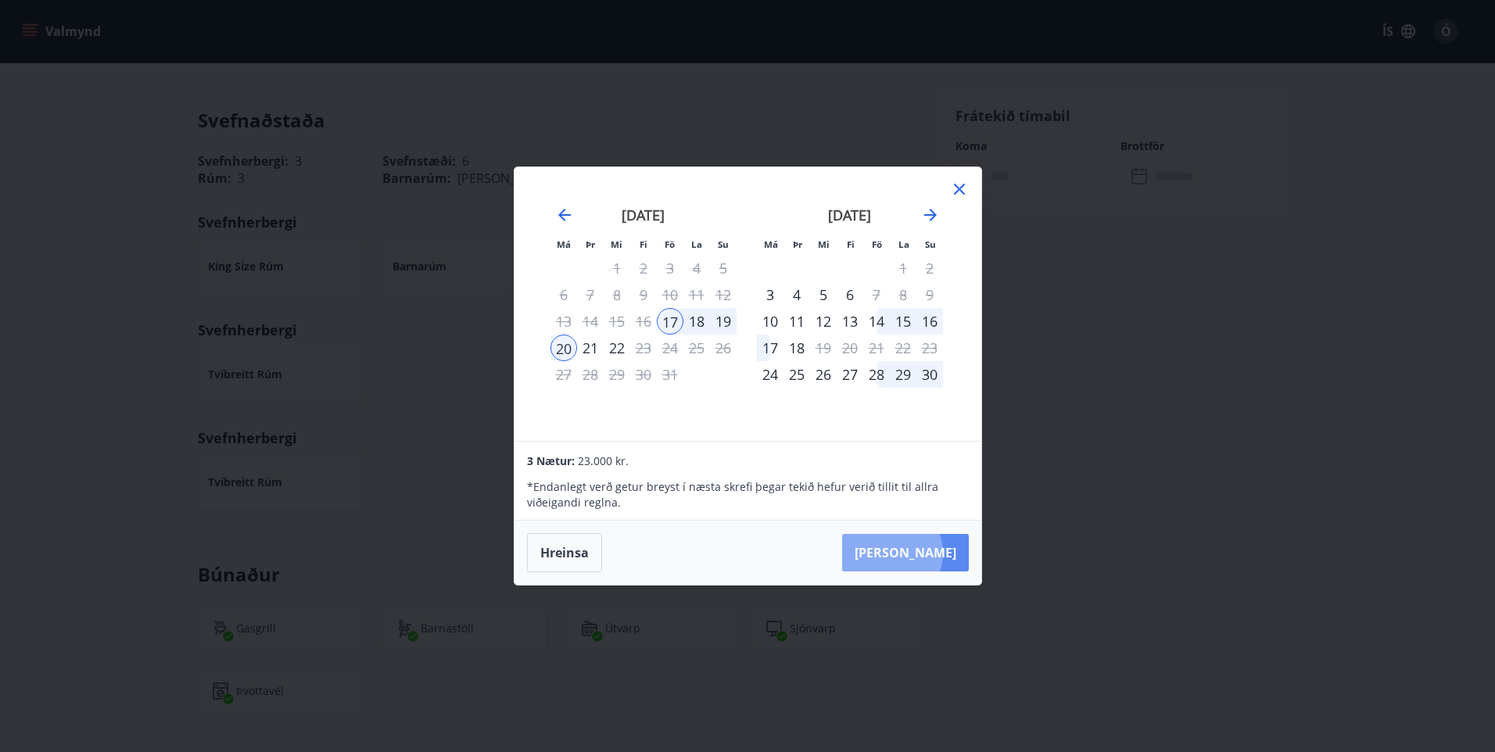
click at [939, 553] on button "Taka Frá" at bounding box center [905, 553] width 127 height 38
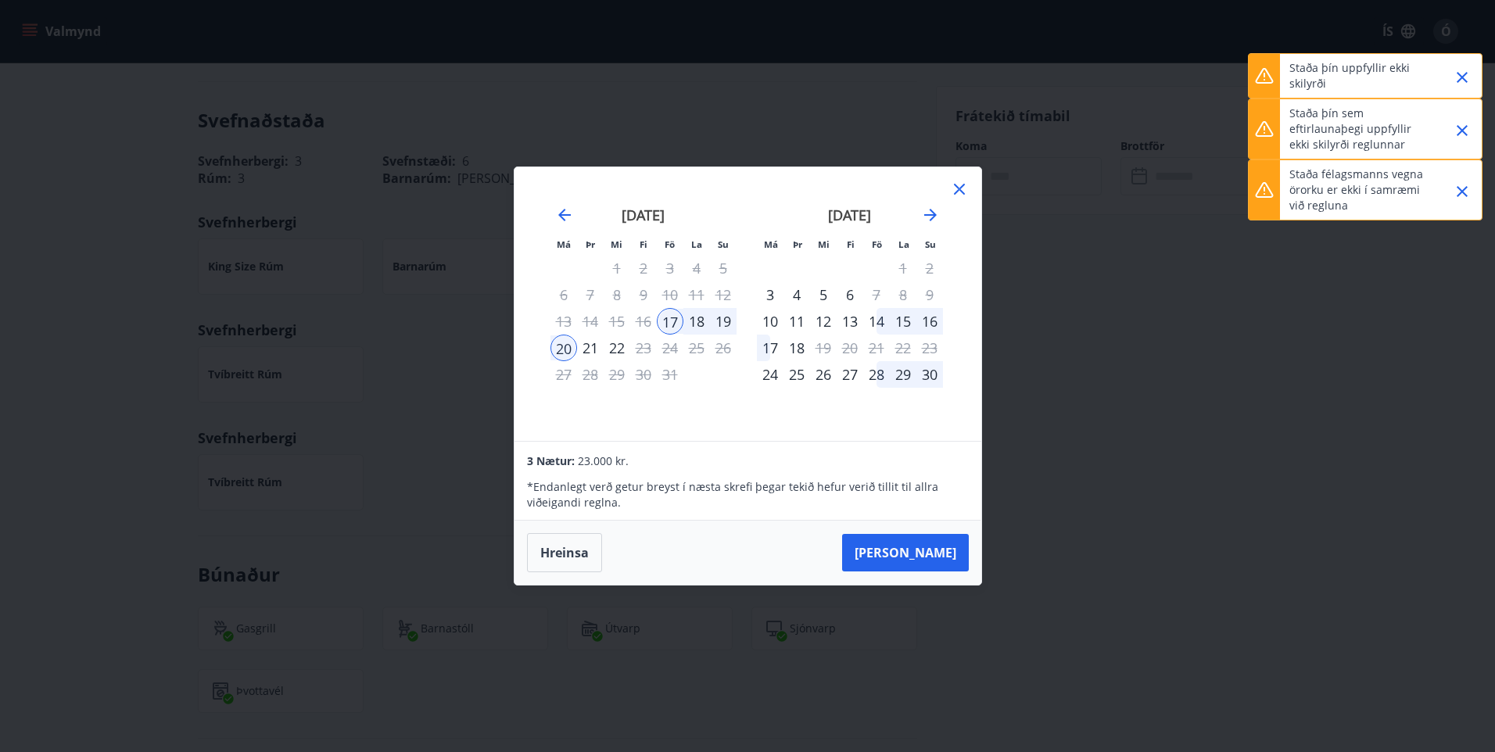
click at [1463, 81] on icon "Close" at bounding box center [1462, 77] width 19 height 19
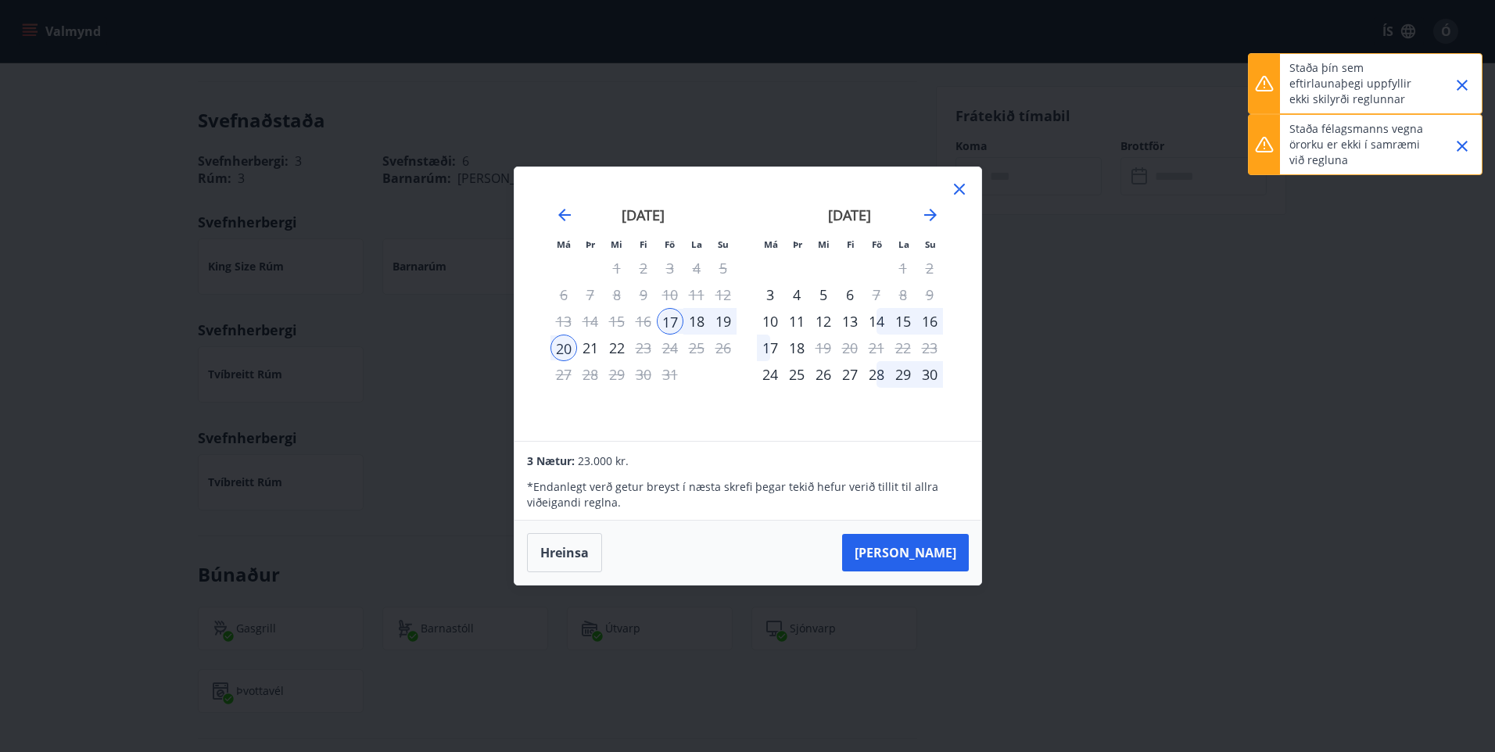
click at [1467, 88] on icon "Close" at bounding box center [1462, 85] width 19 height 19
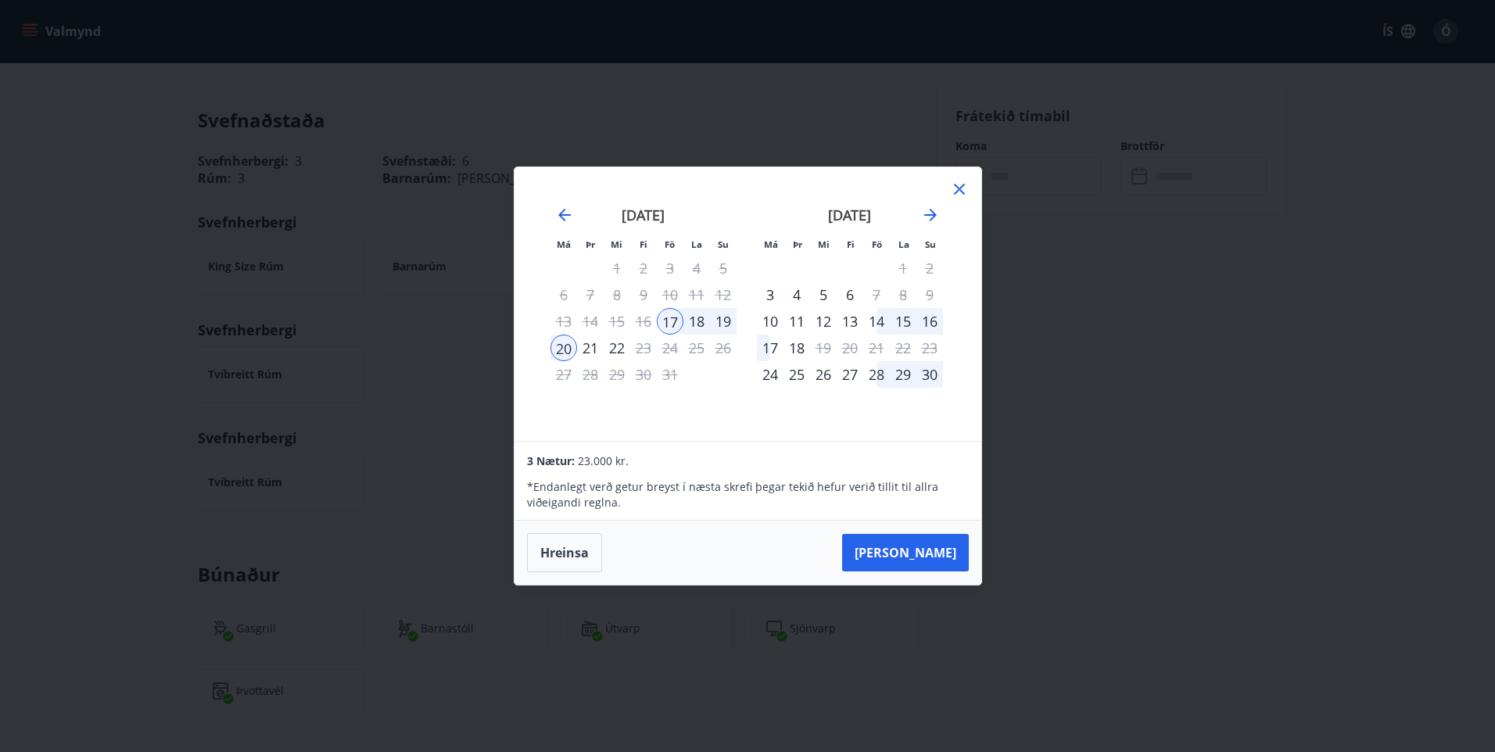
click at [967, 187] on icon at bounding box center [959, 189] width 19 height 19
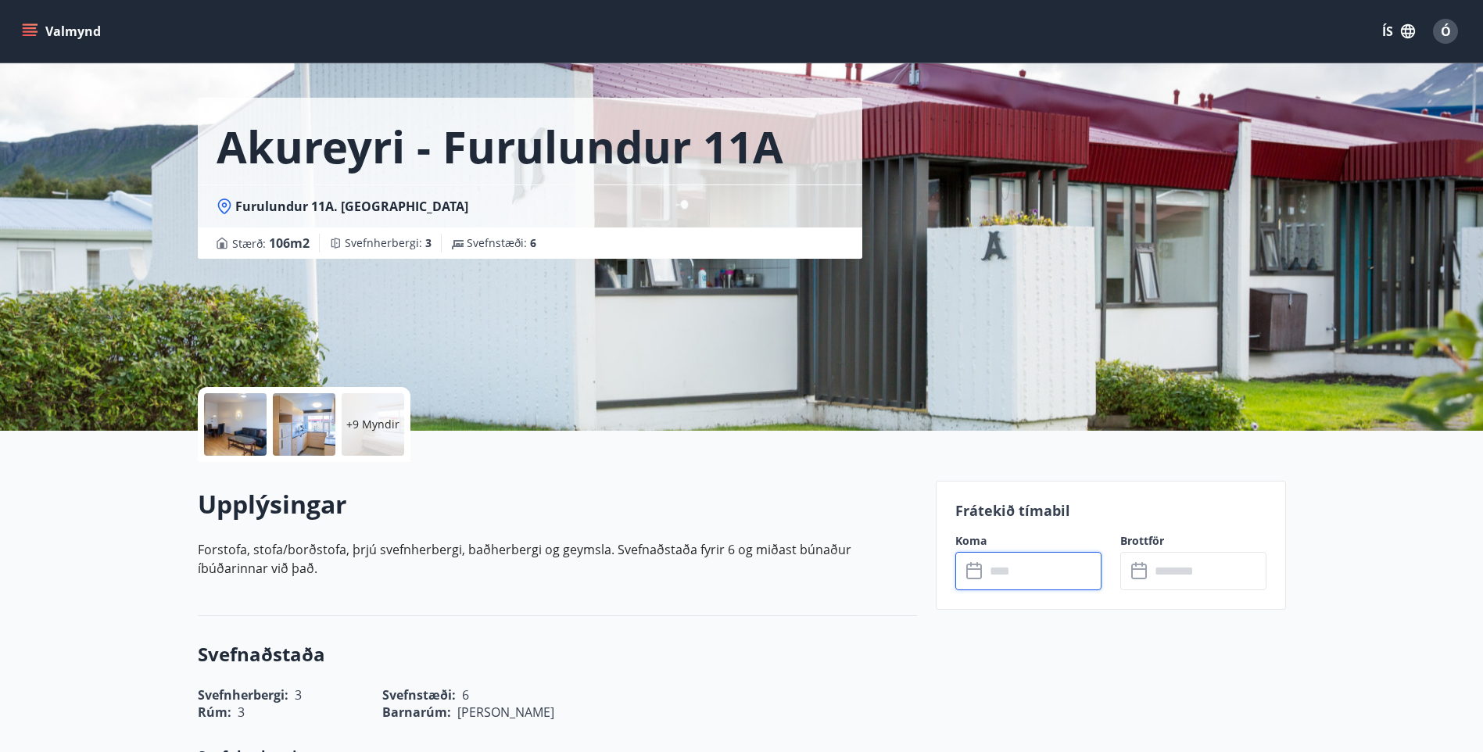
scroll to position [0, 0]
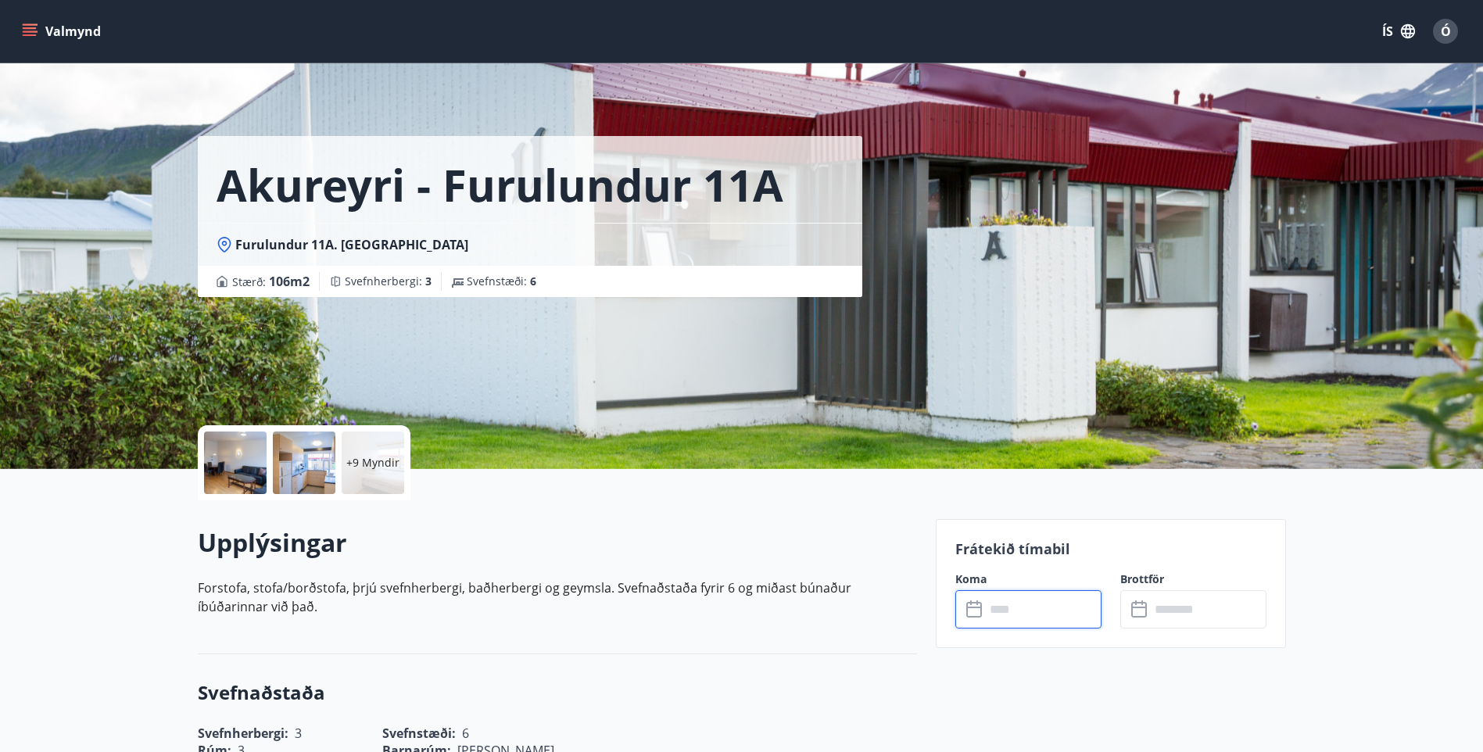
click at [376, 195] on h1 "Akureyri - Furulundur 11A" at bounding box center [500, 184] width 567 height 59
click at [23, 25] on icon "menu" at bounding box center [31, 25] width 17 height 2
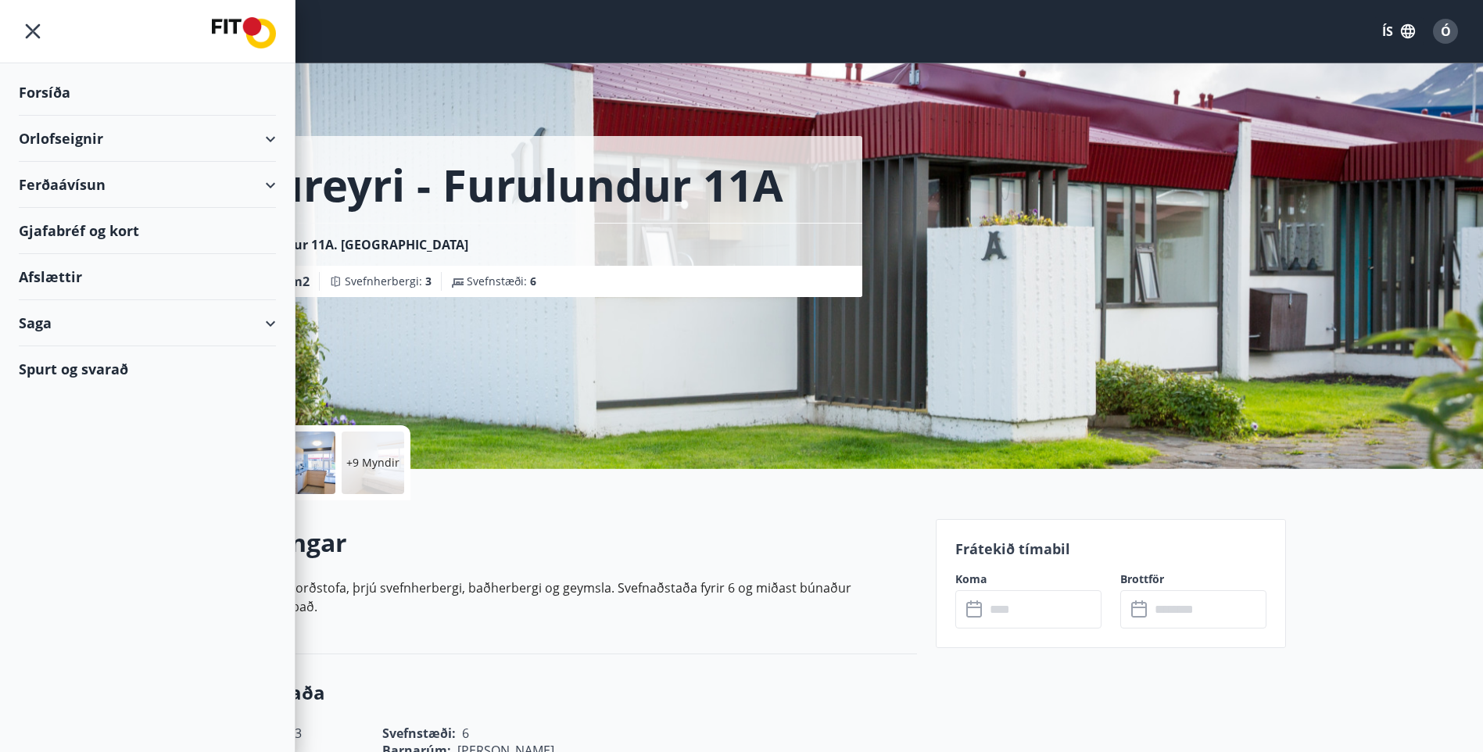
click at [572, 357] on div "Akureyri - Furulundur 11A Furulundur 11A. 600 Akureyri Stærð : 106 m2 Svefnherb…" at bounding box center [561, 234] width 726 height 469
